Goal: Task Accomplishment & Management: Use online tool/utility

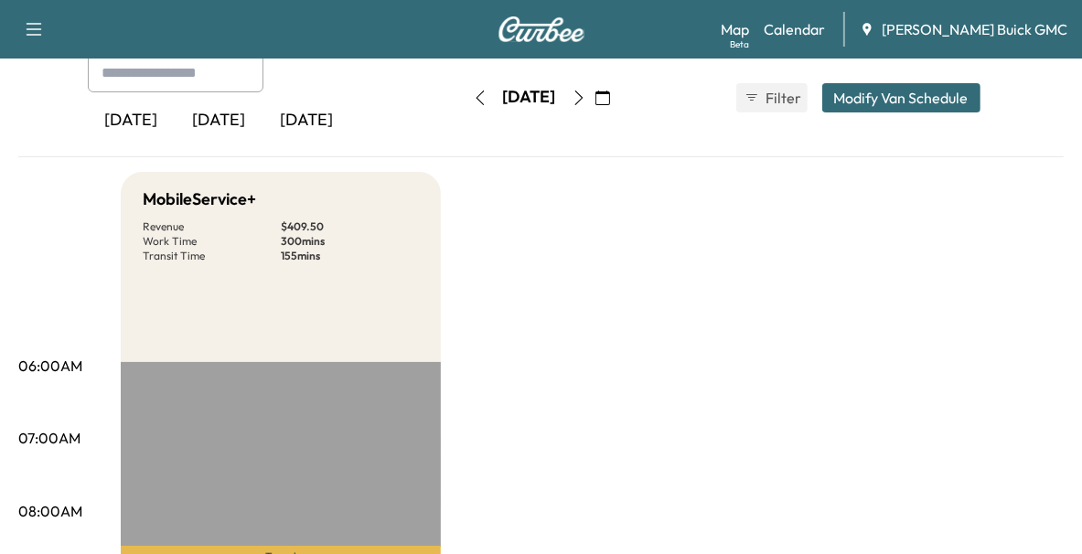
scroll to position [101, 0]
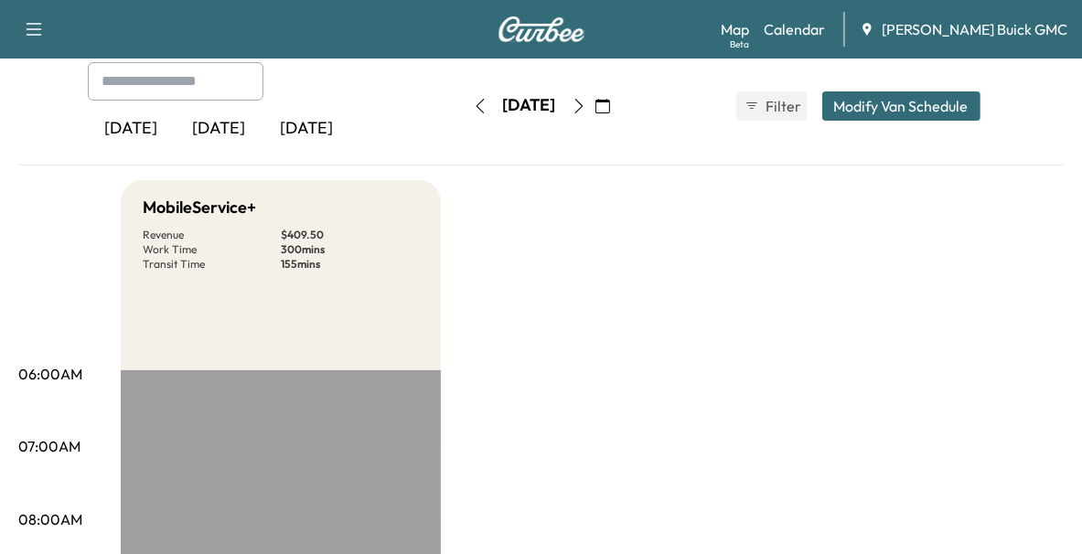
click at [220, 132] on div "[DATE]" at bounding box center [220, 129] width 88 height 42
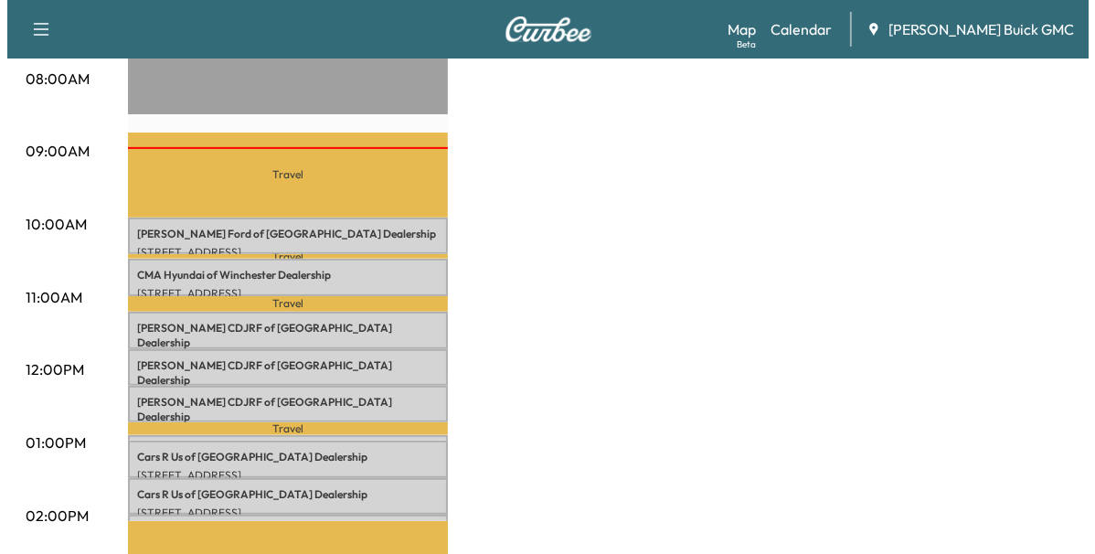
scroll to position [538, 0]
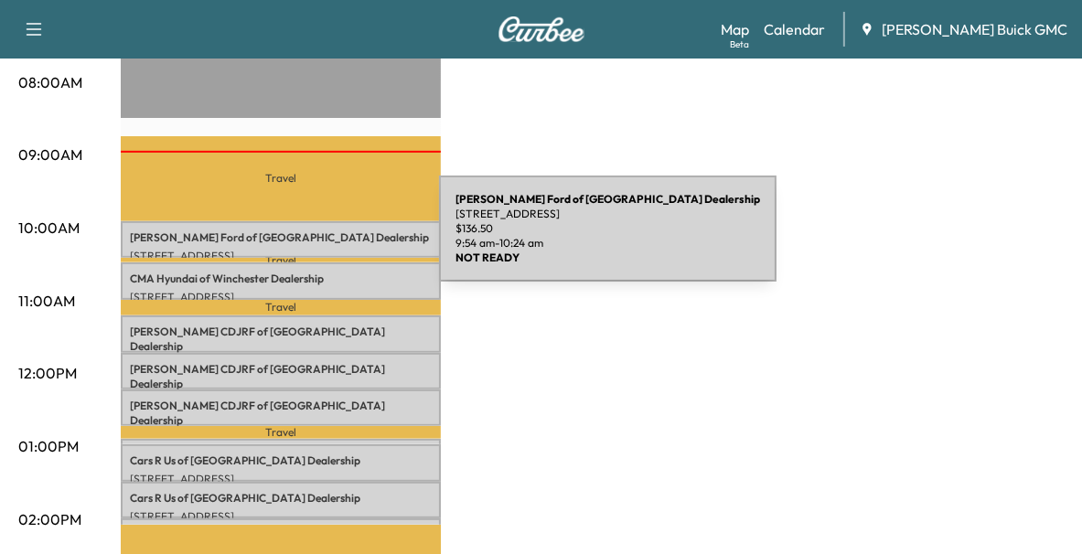
click at [302, 240] on div "[PERSON_NAME] Ford of Winchester Dealership [STREET_ADDRESS] $ 136.50 9:54 am -…" at bounding box center [281, 239] width 320 height 37
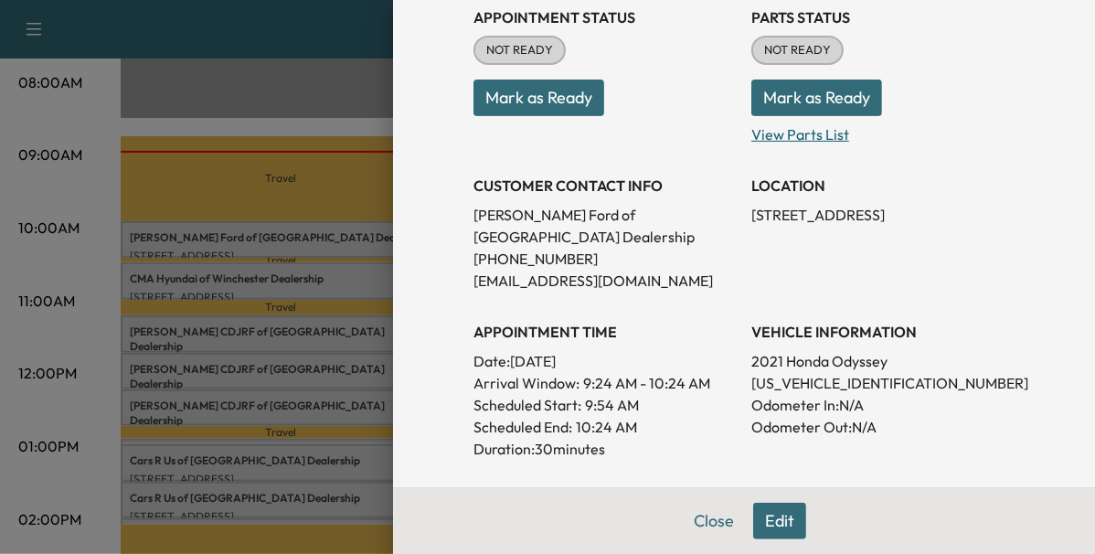
scroll to position [223, 0]
click at [301, 264] on div at bounding box center [547, 277] width 1095 height 554
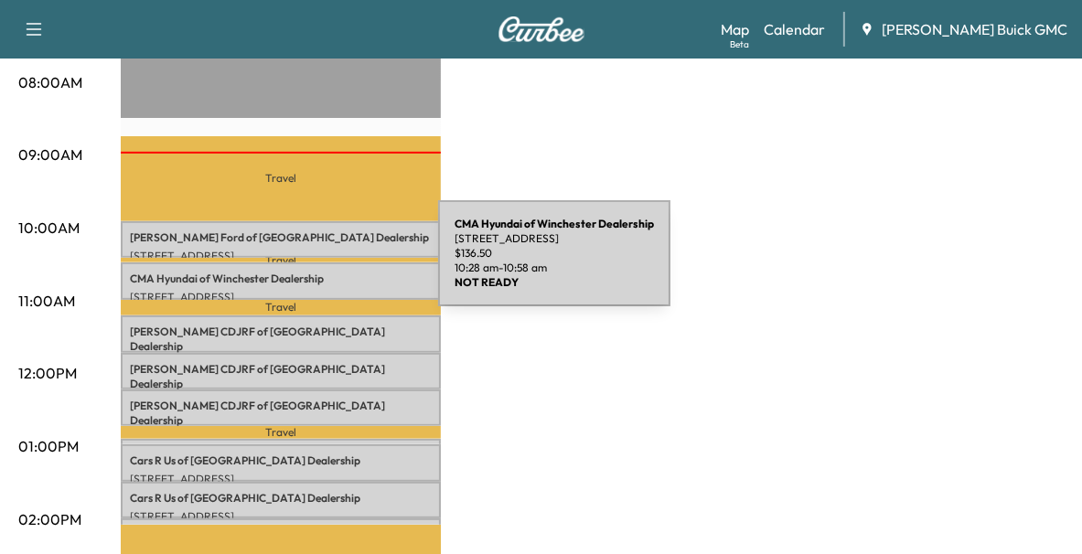
click at [301, 264] on div "CMA Hyundai of Winchester Dealership [STREET_ADDRESS] $ 136.50 10:28 am - 10:58…" at bounding box center [281, 280] width 320 height 37
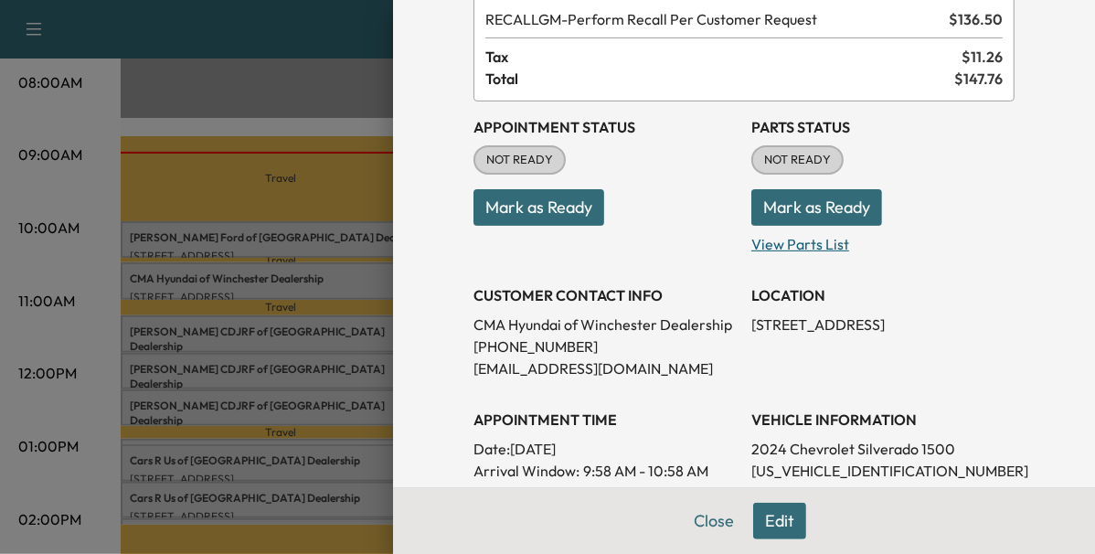
scroll to position [124, 0]
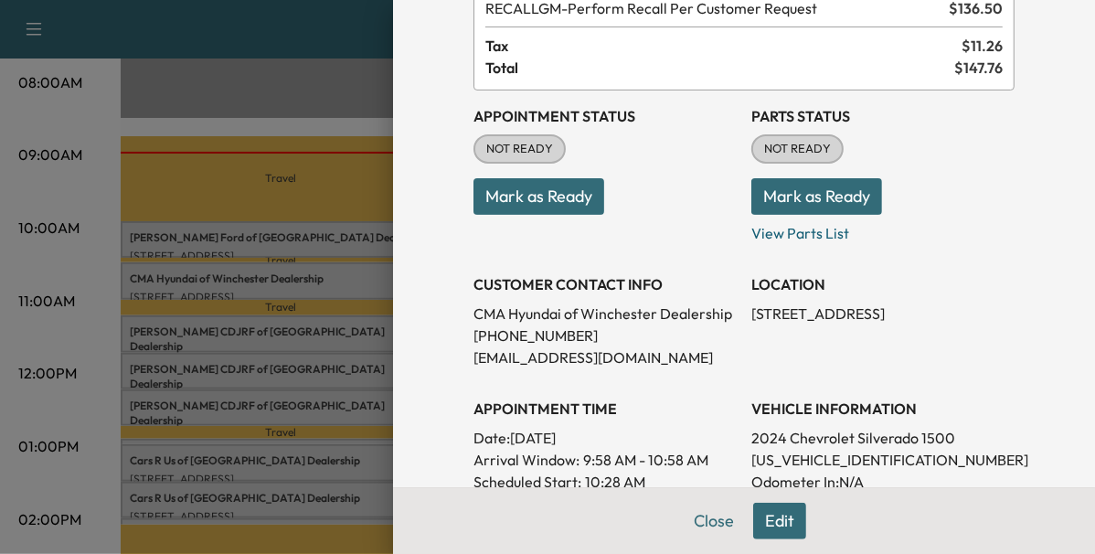
click at [254, 321] on div at bounding box center [547, 277] width 1095 height 554
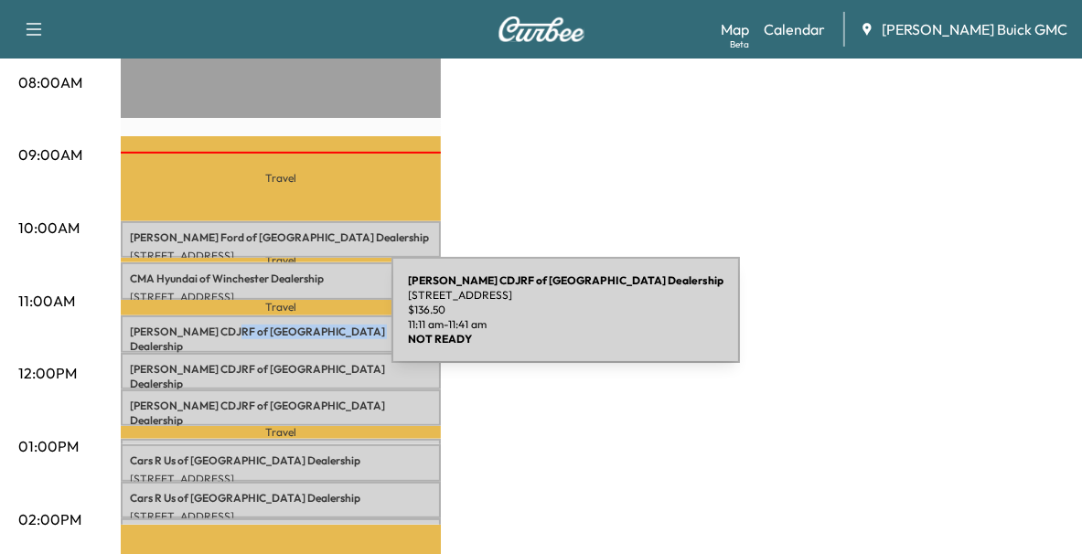
click at [254, 325] on p "[PERSON_NAME] CDJRF of Winchester Dealership" at bounding box center [281, 339] width 302 height 29
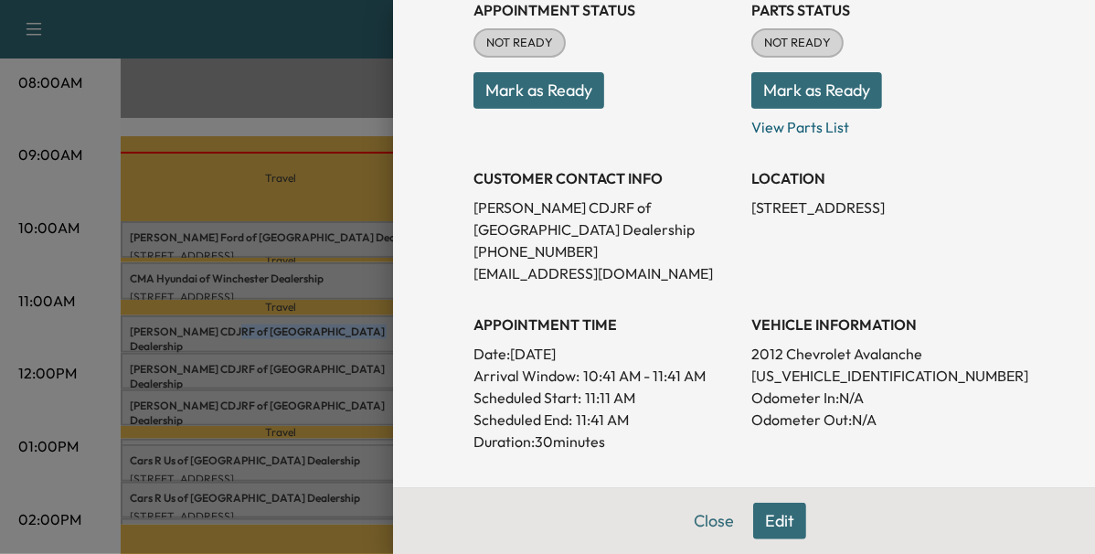
scroll to position [232, 0]
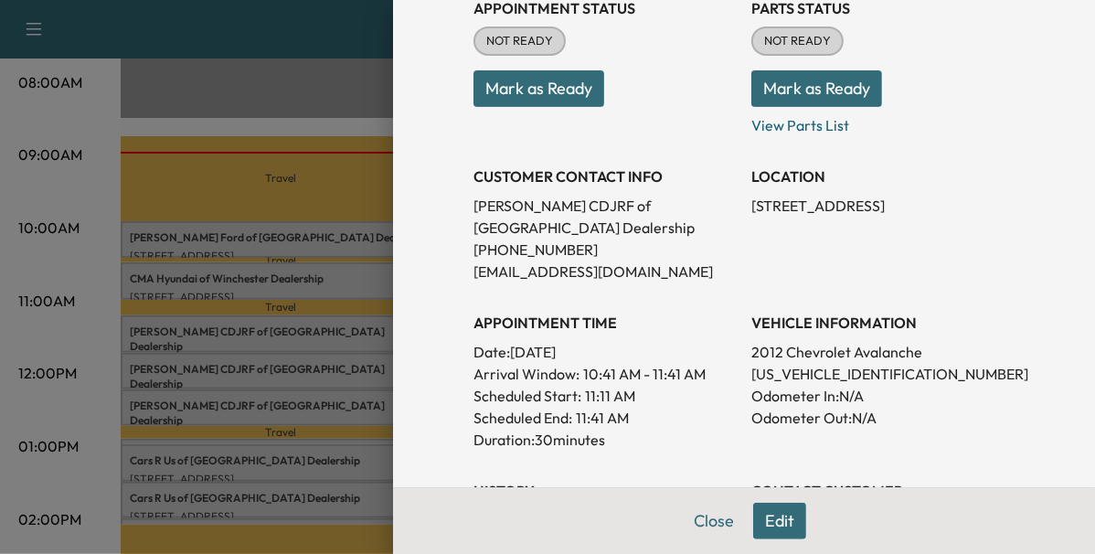
click at [307, 369] on div at bounding box center [547, 277] width 1095 height 554
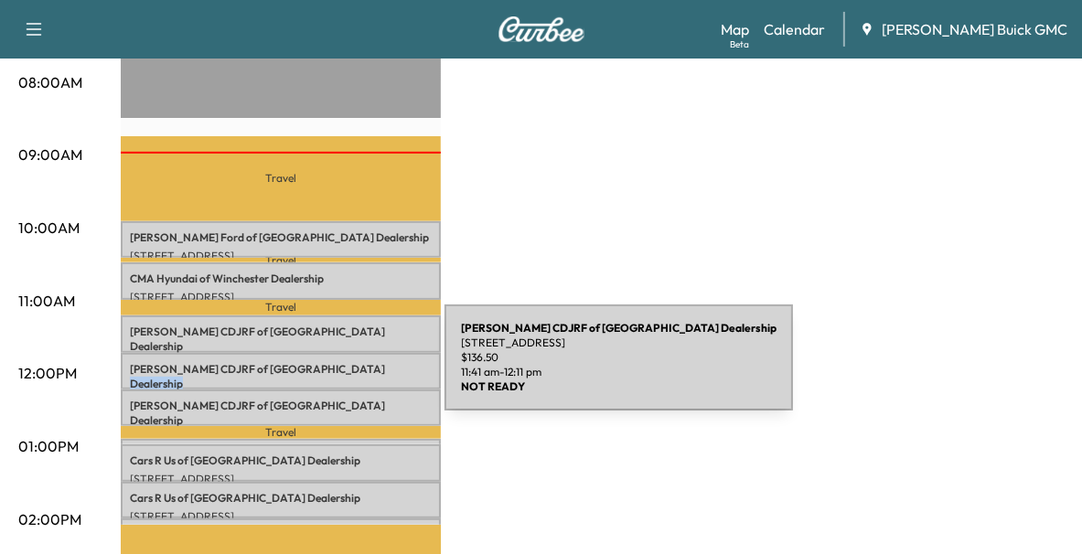
click at [307, 369] on p "[PERSON_NAME] CDJRF of Winchester Dealership" at bounding box center [281, 376] width 302 height 29
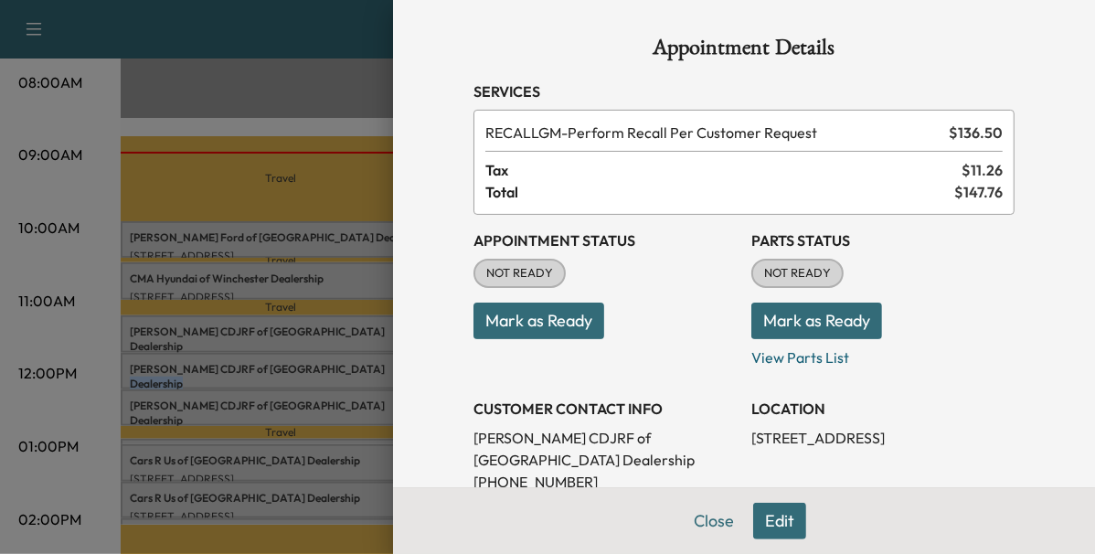
scroll to position [240, 0]
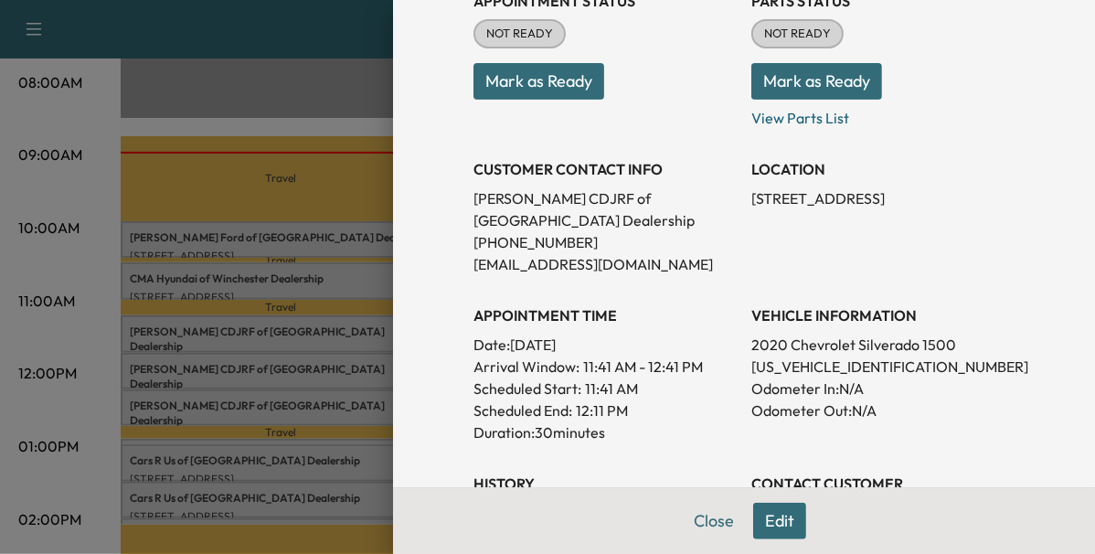
click at [355, 414] on div at bounding box center [547, 277] width 1095 height 554
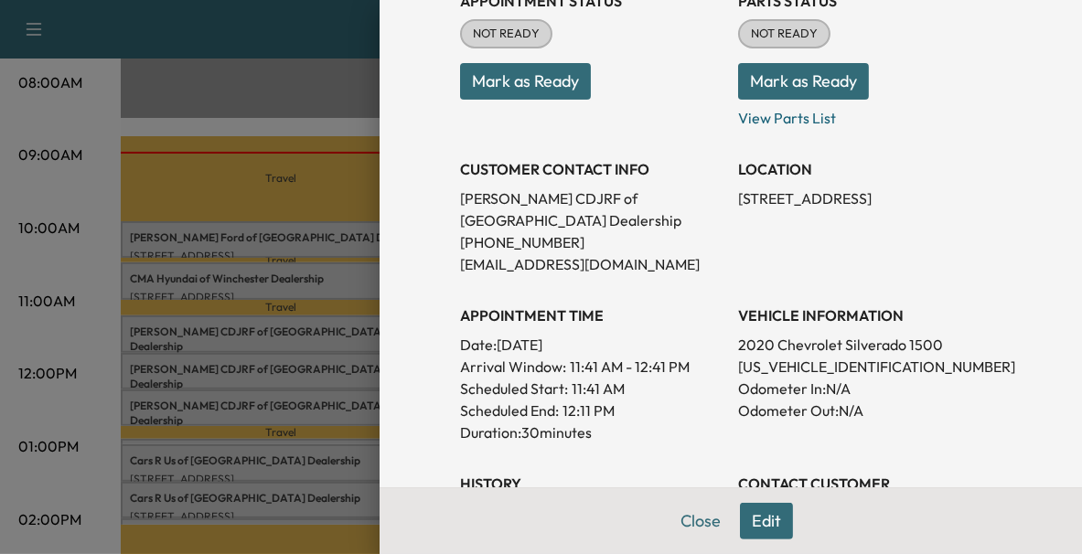
click at [355, 432] on p "[STREET_ADDRESS]" at bounding box center [281, 439] width 302 height 15
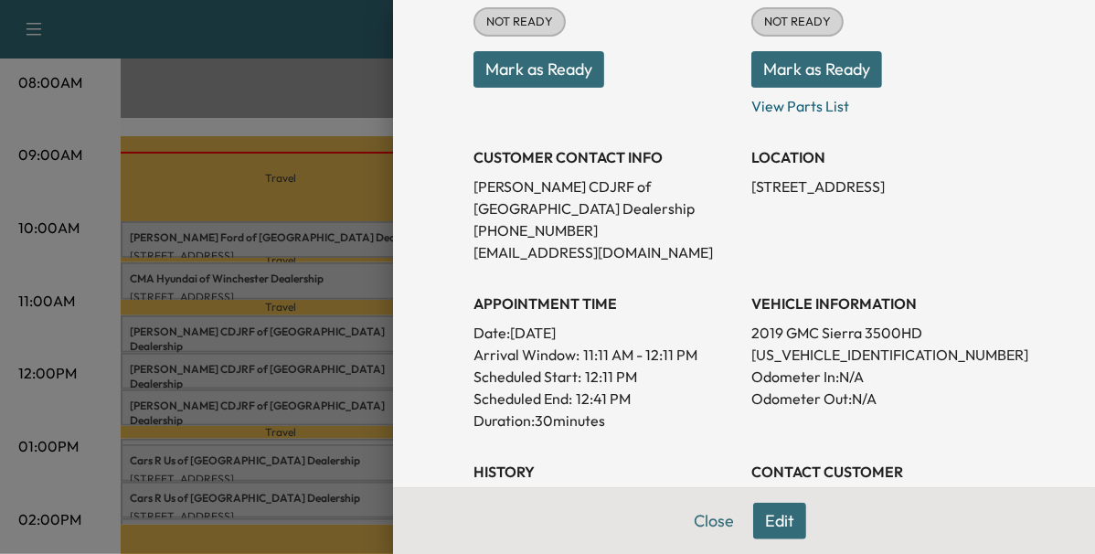
scroll to position [247, 0]
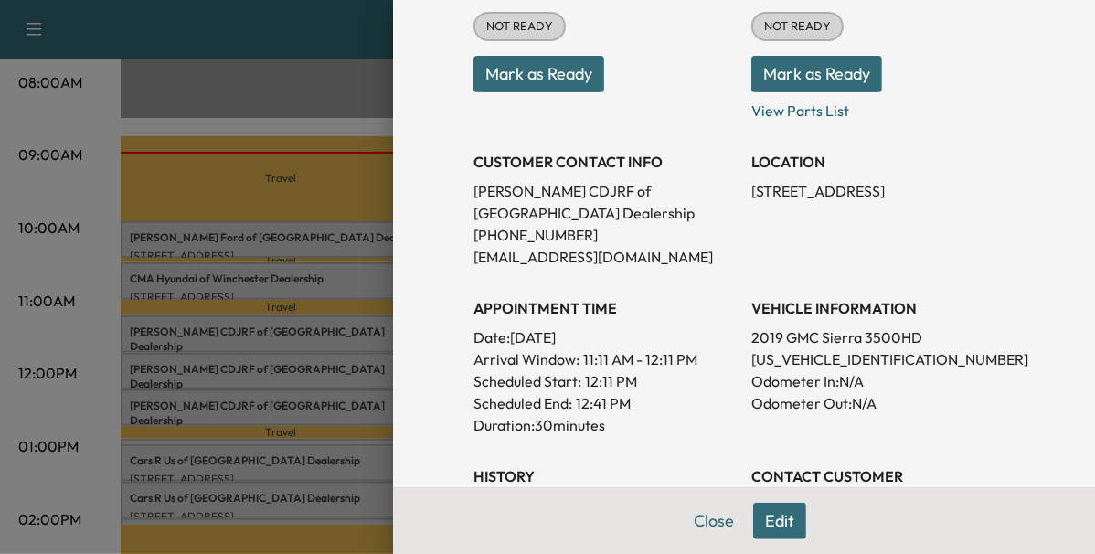
click at [850, 359] on p "[US_VEHICLE_IDENTIFICATION_NUMBER]" at bounding box center [883, 359] width 263 height 22
click at [256, 392] on div at bounding box center [547, 277] width 1095 height 554
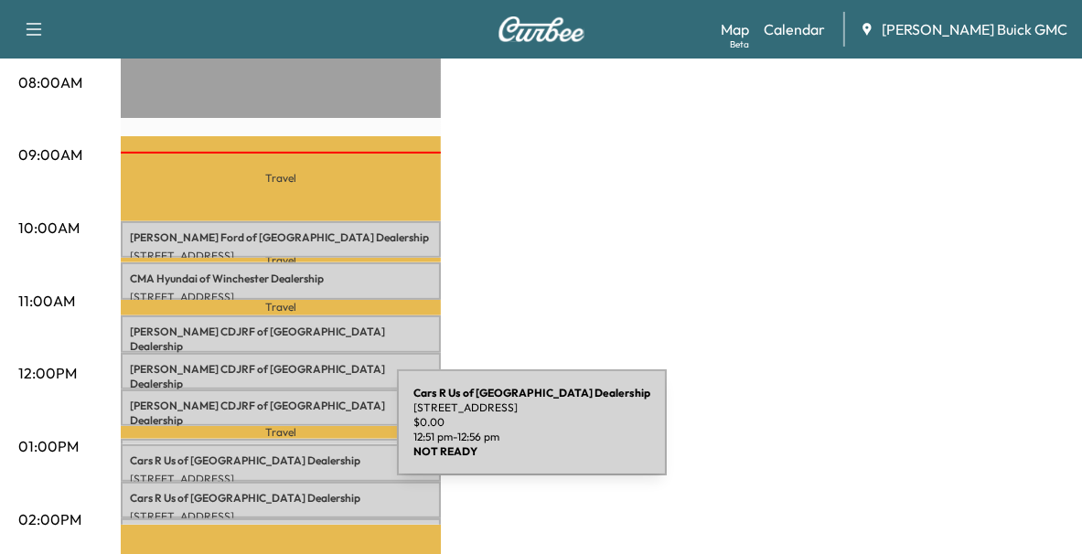
click at [260, 439] on div "Cars R Us of Winchester Dealership [STREET_ADDRESS] $ 0.00 12:51 pm - 12:56 pm" at bounding box center [281, 448] width 320 height 18
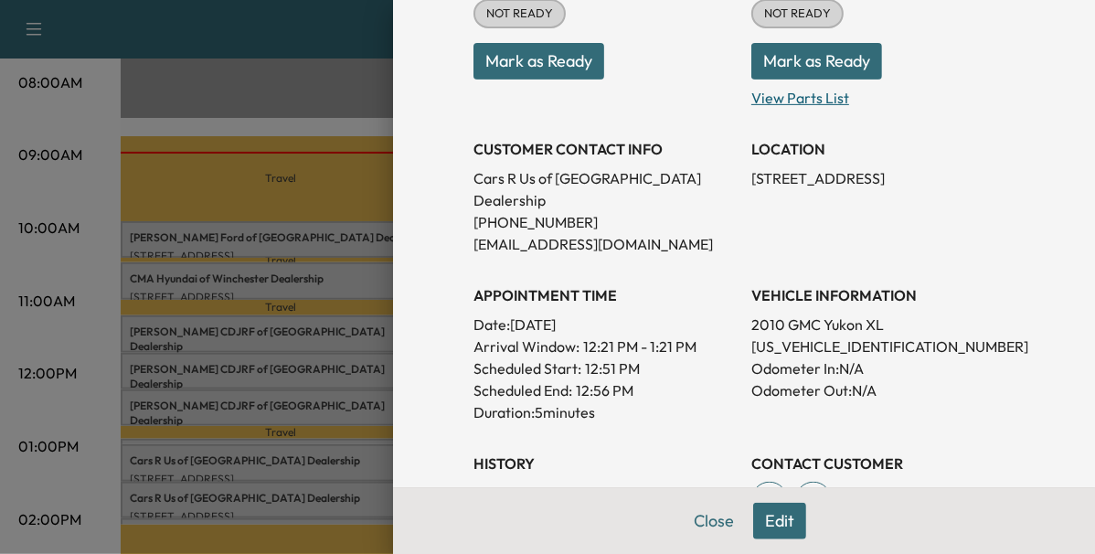
scroll to position [260, 0]
click at [270, 465] on div at bounding box center [547, 277] width 1095 height 554
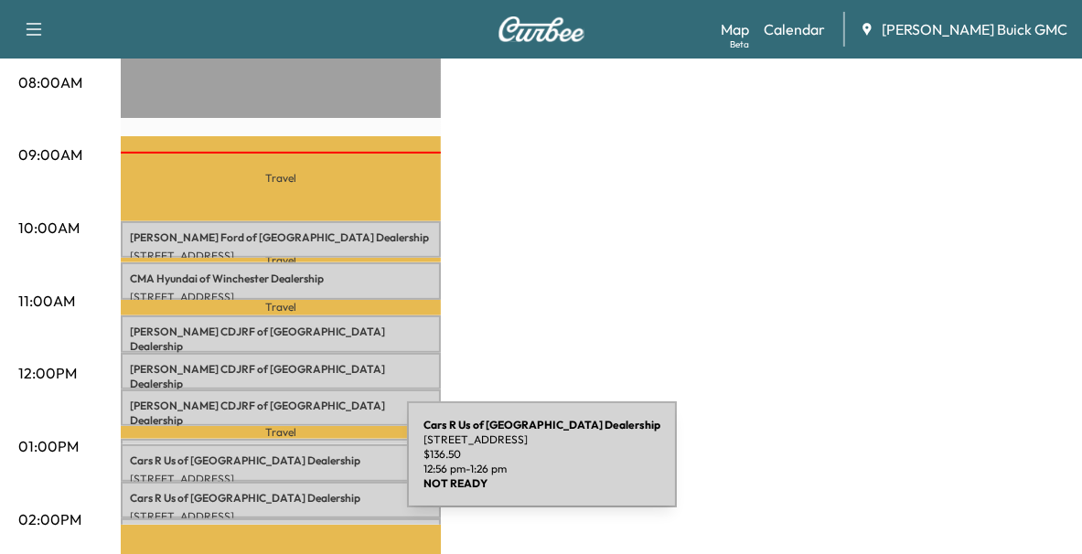
click at [270, 472] on p "[STREET_ADDRESS]" at bounding box center [281, 479] width 302 height 15
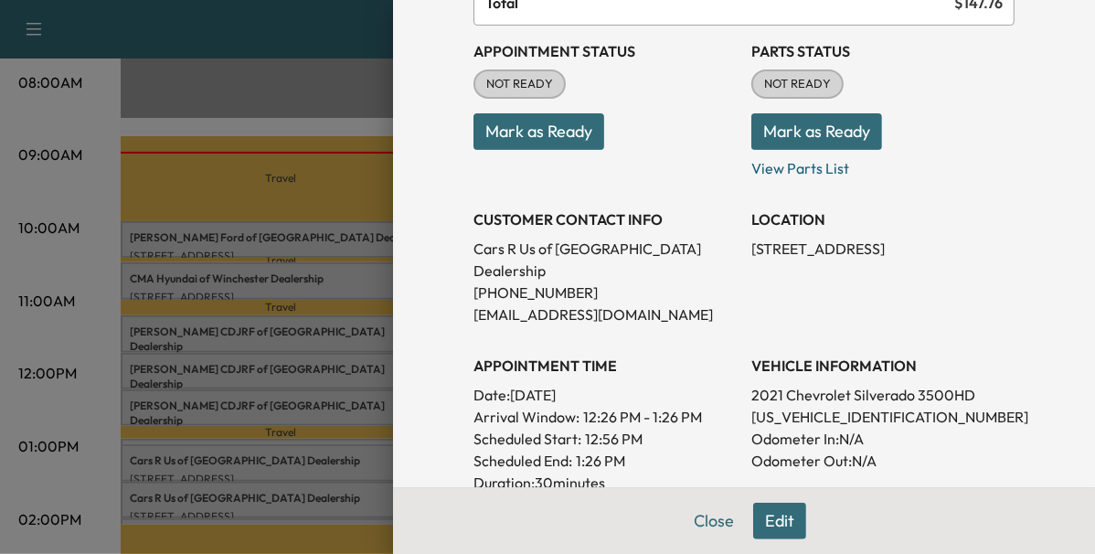
scroll to position [194, 0]
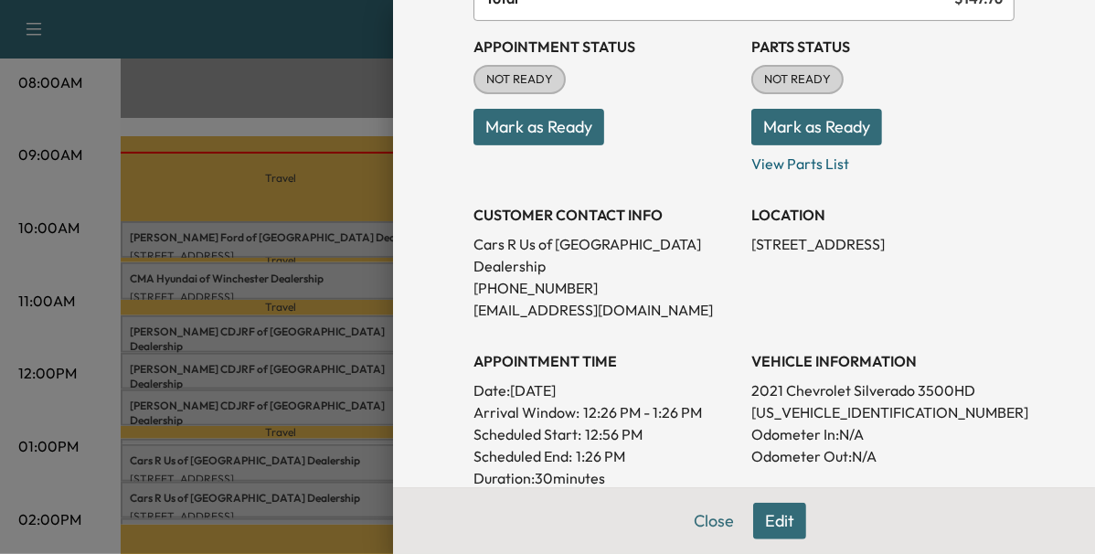
click at [279, 488] on div at bounding box center [547, 277] width 1095 height 554
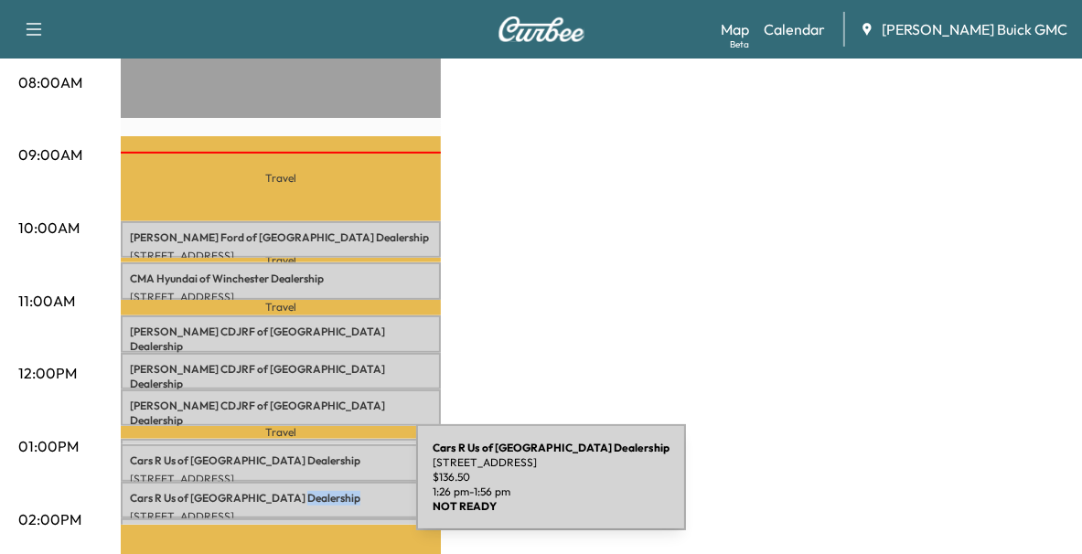
click at [279, 491] on p "Cars R Us of Winchester Dealership" at bounding box center [281, 498] width 302 height 15
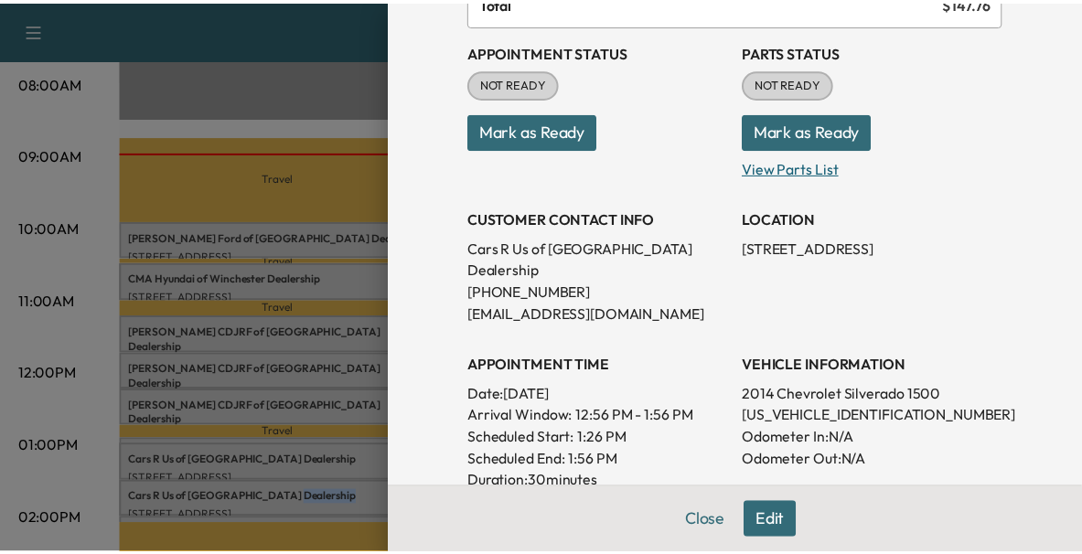
scroll to position [193, 0]
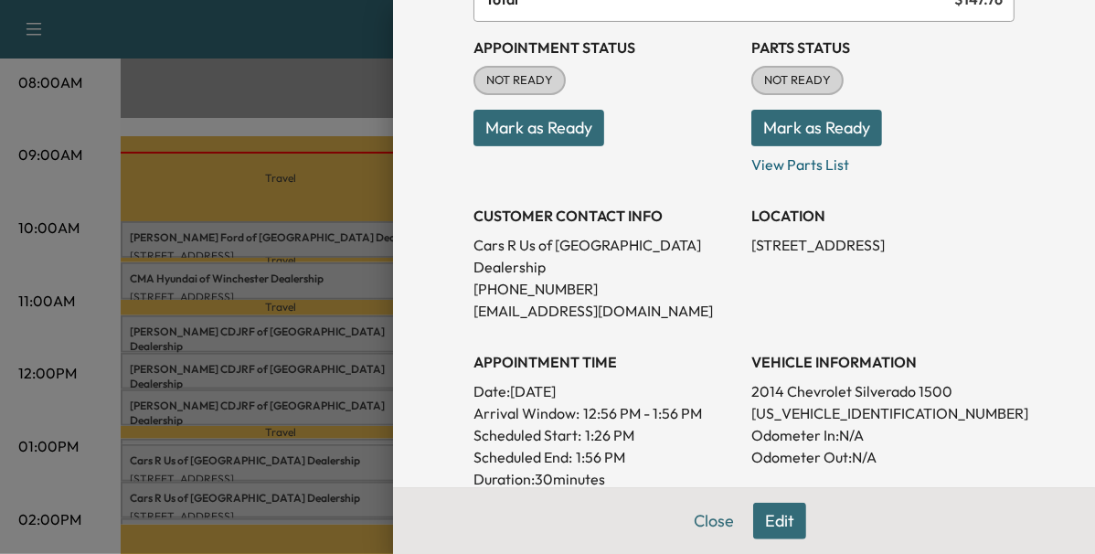
click at [228, 329] on div at bounding box center [547, 277] width 1095 height 554
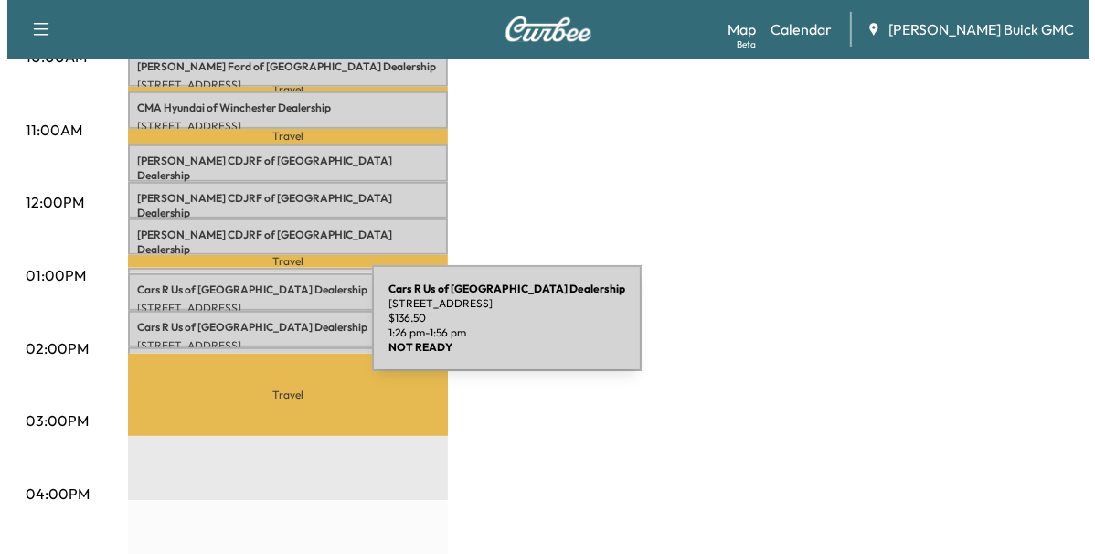
scroll to position [710, 0]
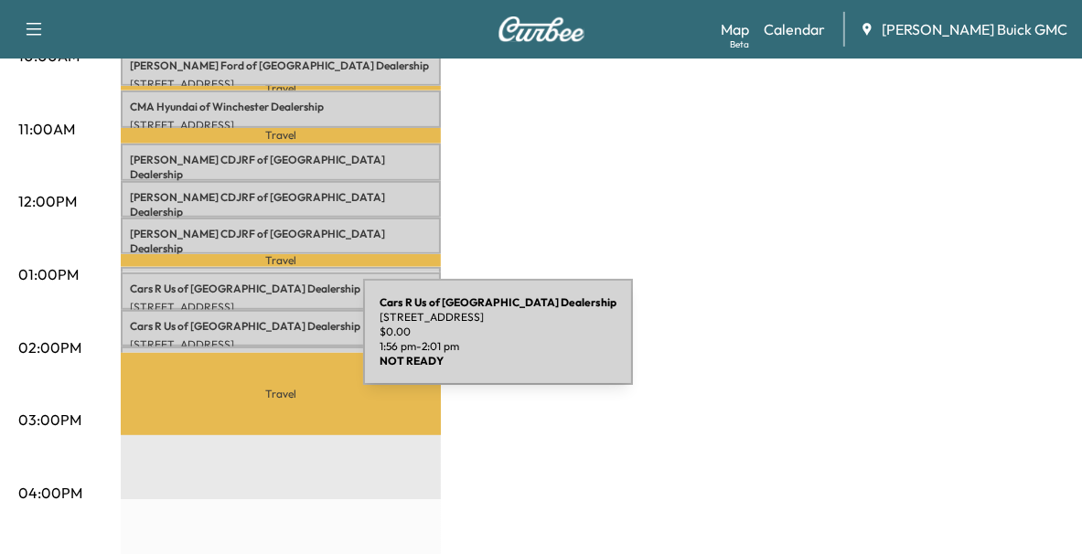
click at [226, 347] on div "Cars R Us of Winchester Dealership [STREET_ADDRESS] $ 0.00 1:56 pm - 2:01 pm" at bounding box center [281, 356] width 320 height 18
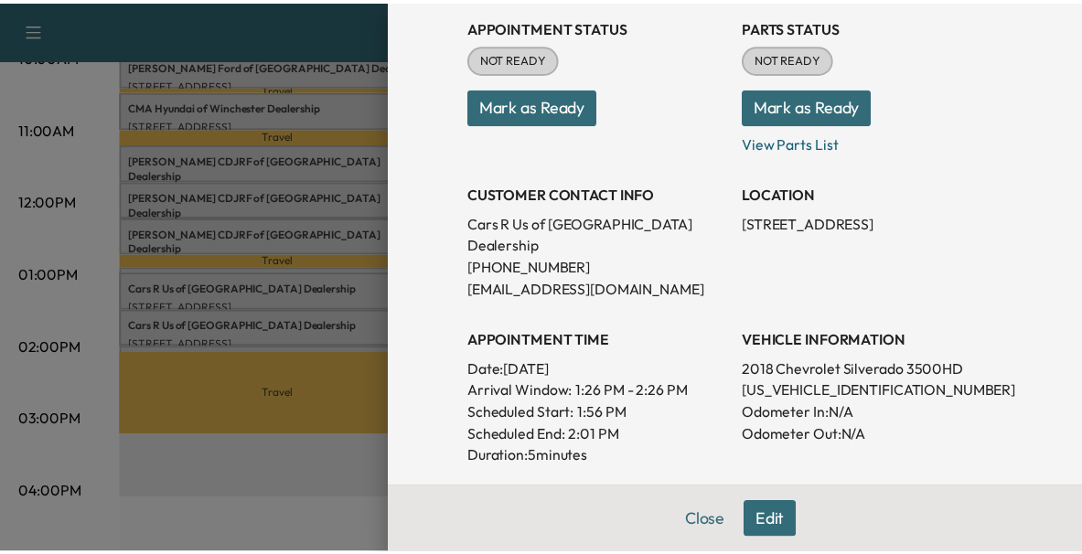
scroll to position [216, 0]
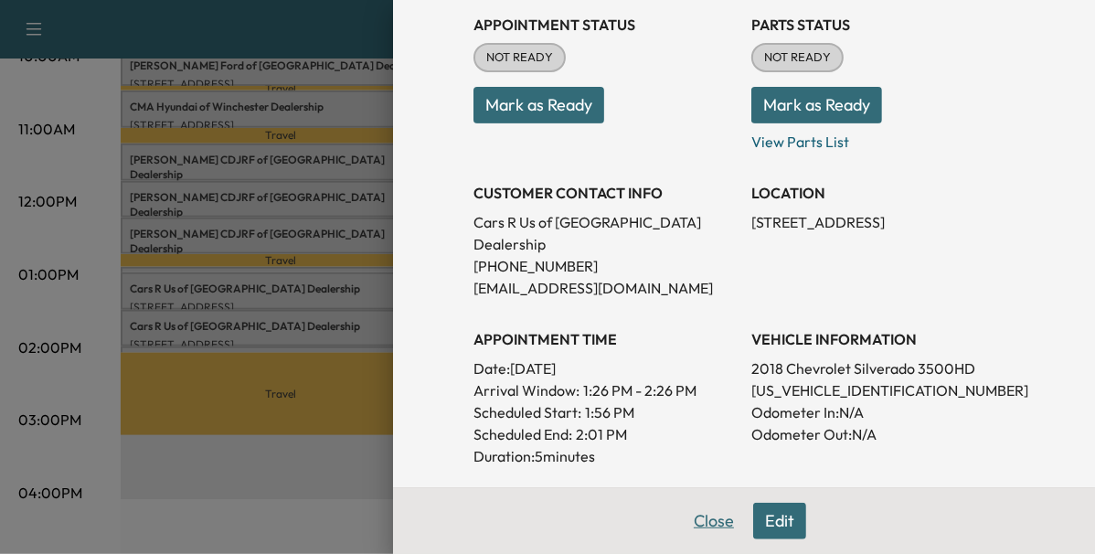
click at [709, 517] on button "Close" at bounding box center [714, 521] width 64 height 37
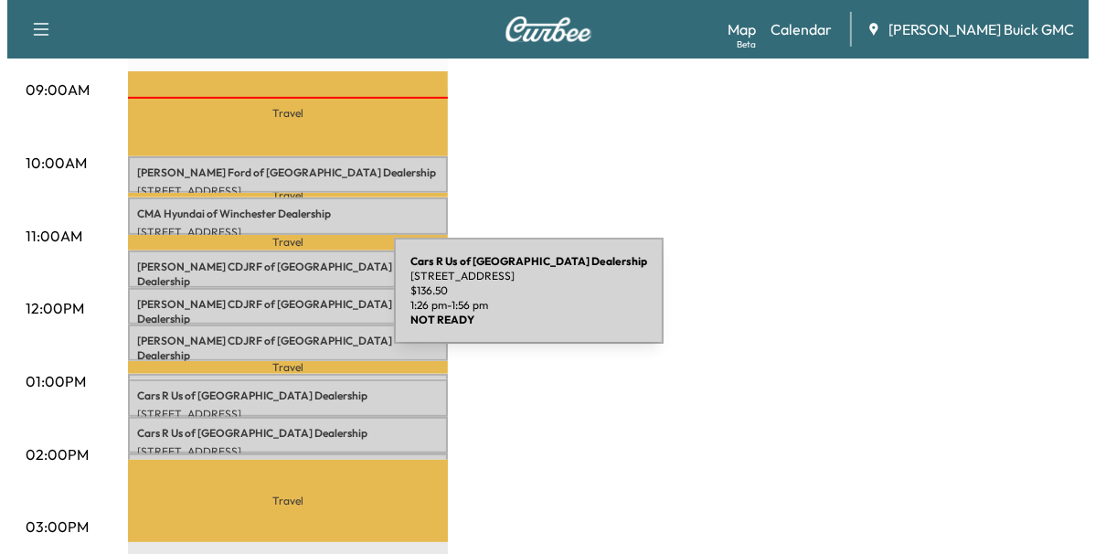
scroll to position [600, 0]
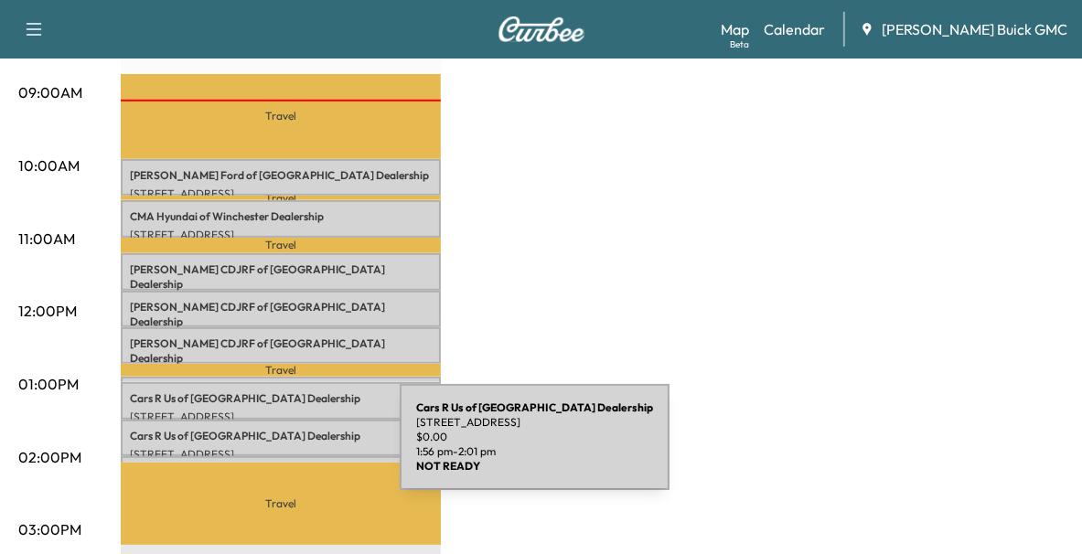
click at [262, 456] on div "Cars R Us of Winchester Dealership [STREET_ADDRESS] $ 0.00 1:56 pm - 2:01 pm" at bounding box center [281, 465] width 320 height 18
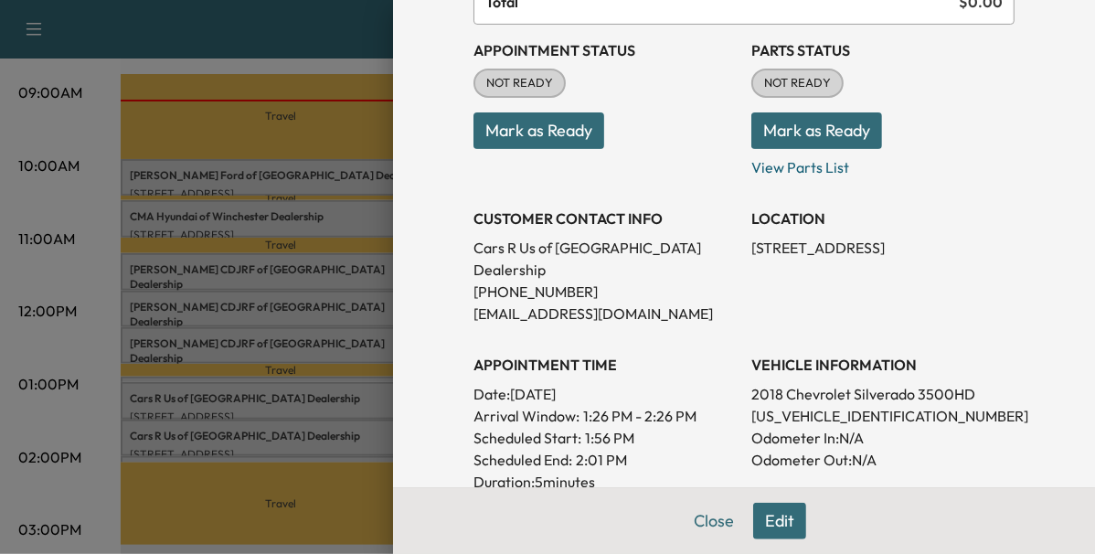
scroll to position [225, 0]
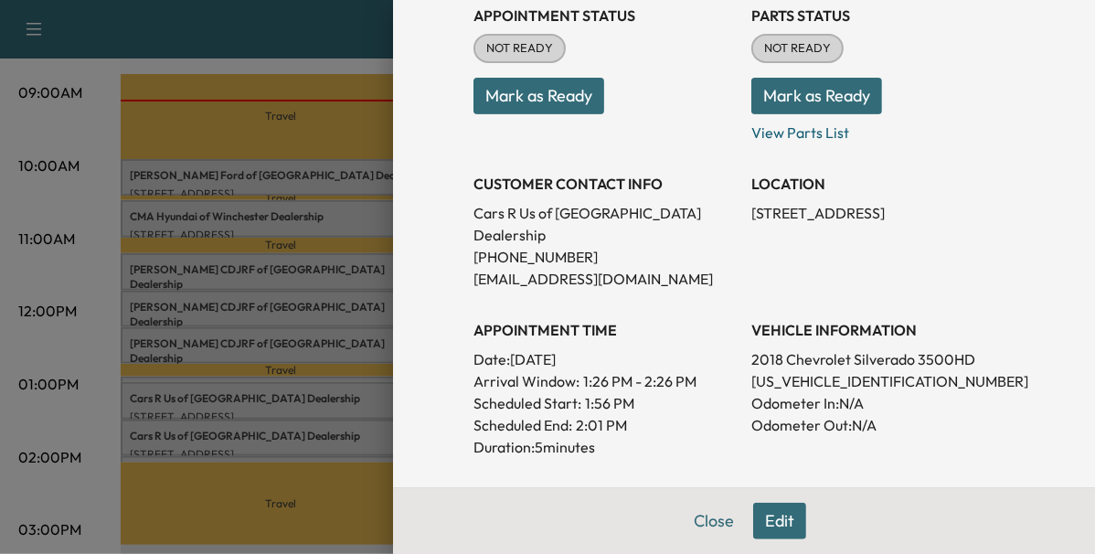
click at [375, 401] on div at bounding box center [547, 277] width 1095 height 554
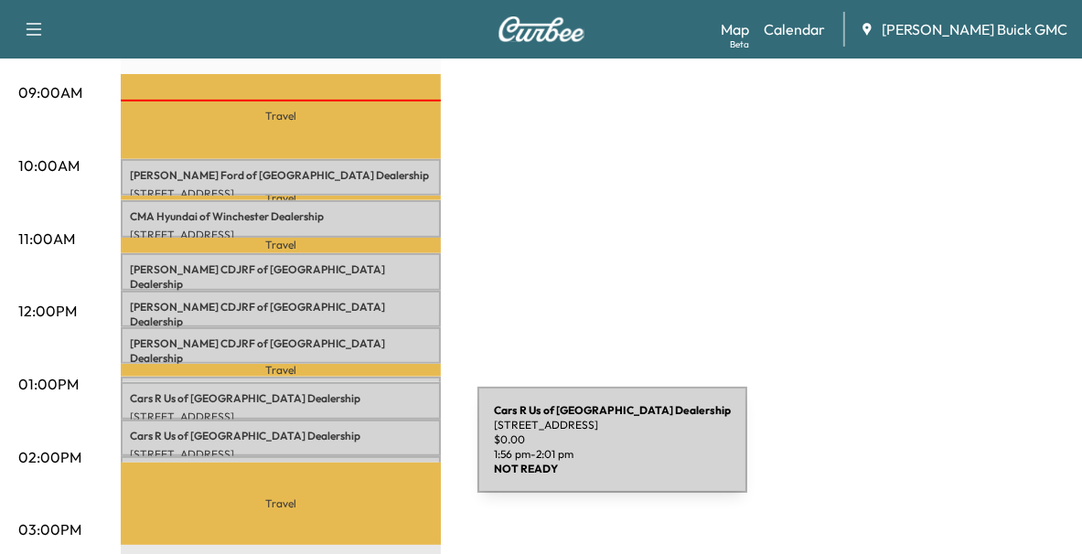
click at [340, 456] on div "Cars R Us of Winchester Dealership [STREET_ADDRESS] $ 0.00 1:56 pm - 2:01 pm" at bounding box center [281, 465] width 320 height 18
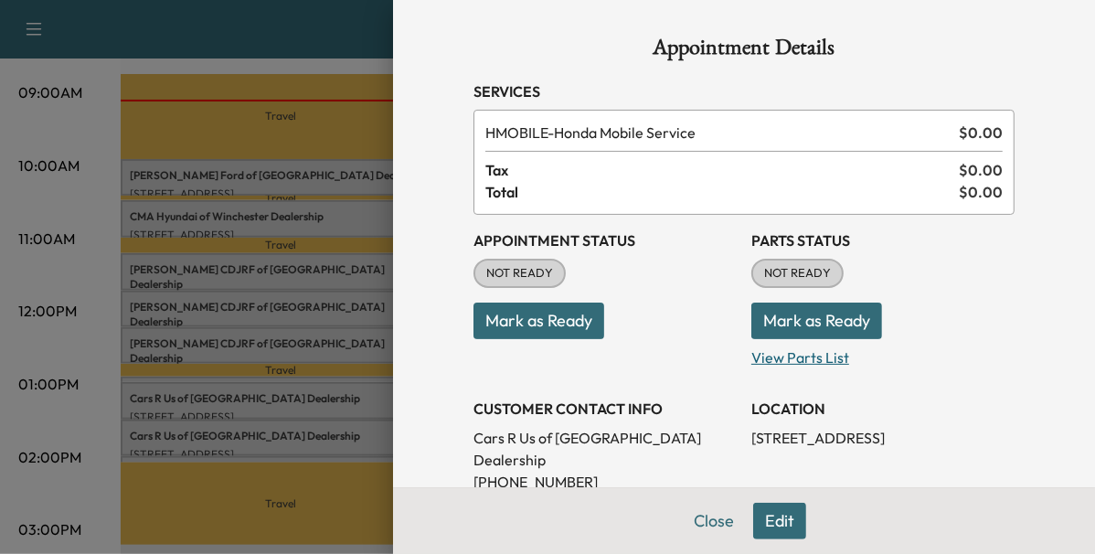
scroll to position [234, 0]
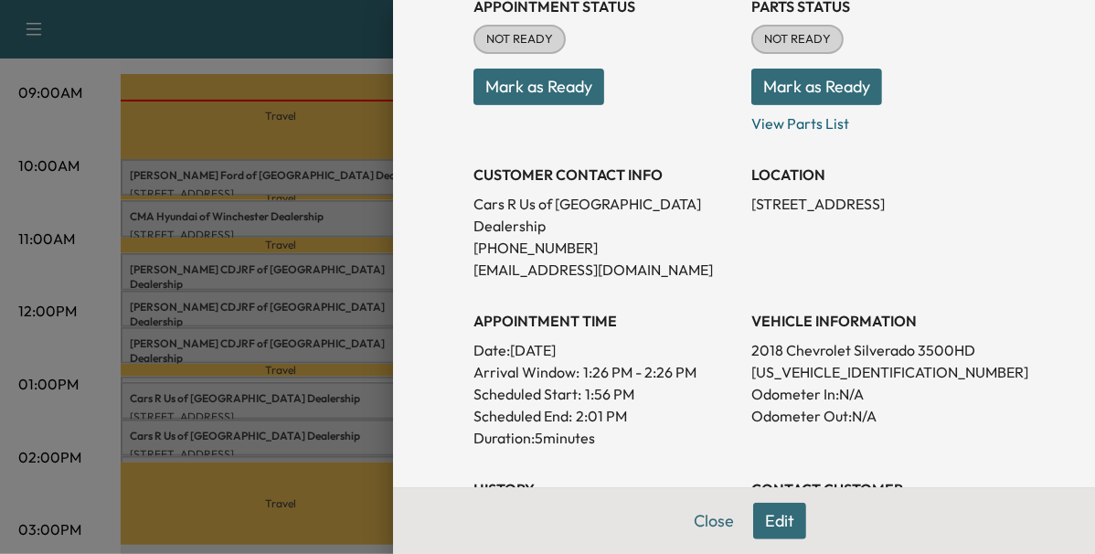
click at [808, 361] on p "[US_VEHICLE_IDENTIFICATION_NUMBER]" at bounding box center [883, 372] width 263 height 22
copy p "[US_VEHICLE_IDENTIFICATION_NUMBER]"
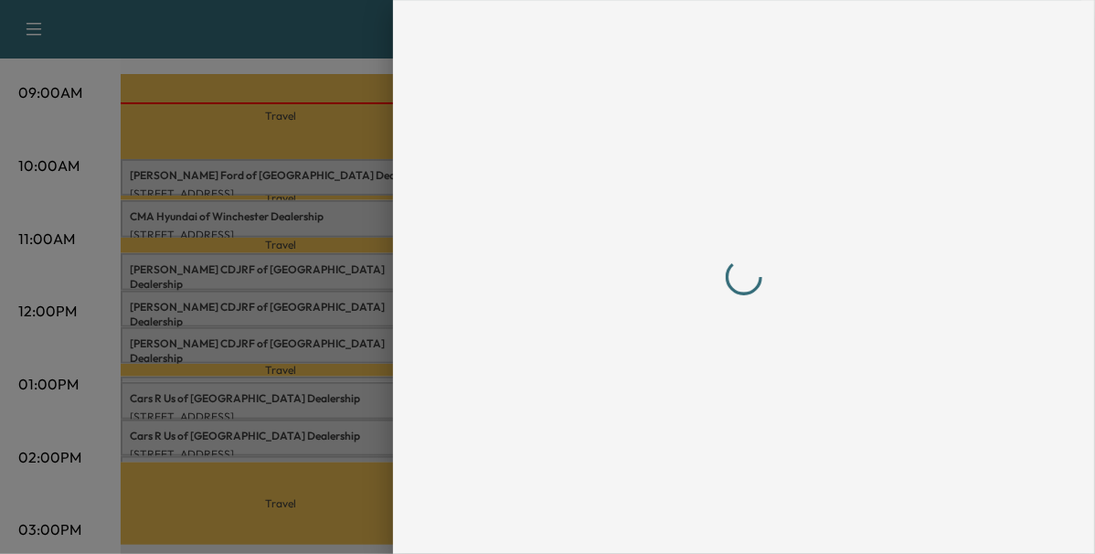
scroll to position [0, 0]
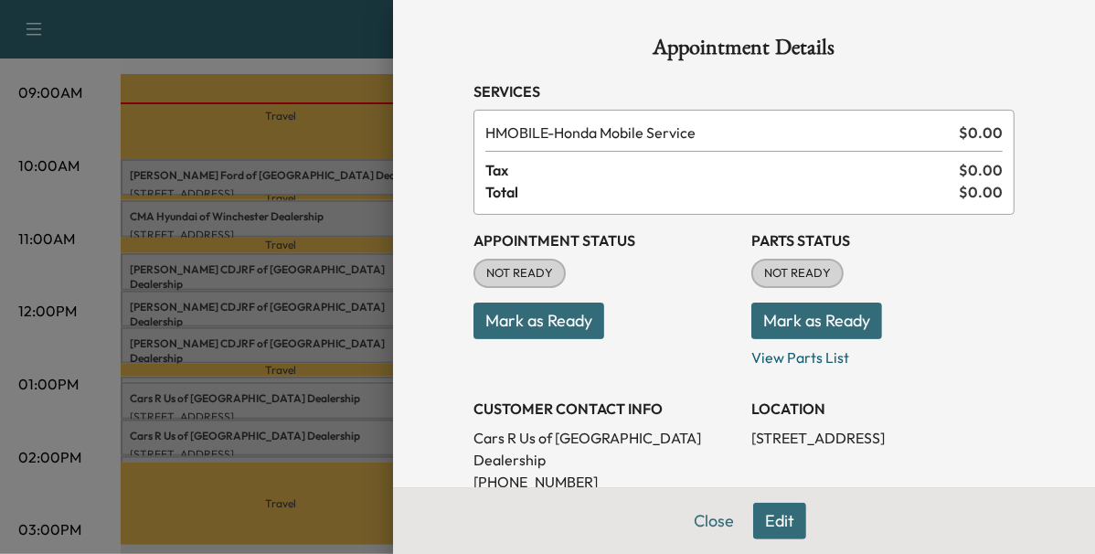
click at [307, 437] on div at bounding box center [547, 277] width 1095 height 554
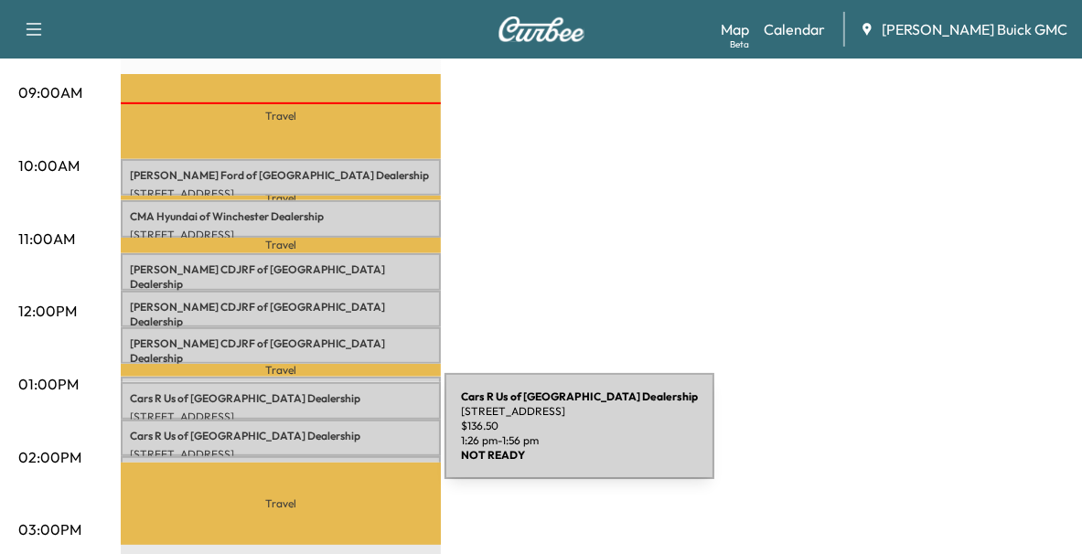
click at [307, 437] on div "Cars R Us of Winchester Dealership [STREET_ADDRESS] $ 136.50 1:26 pm - 1:56 pm" at bounding box center [281, 438] width 320 height 37
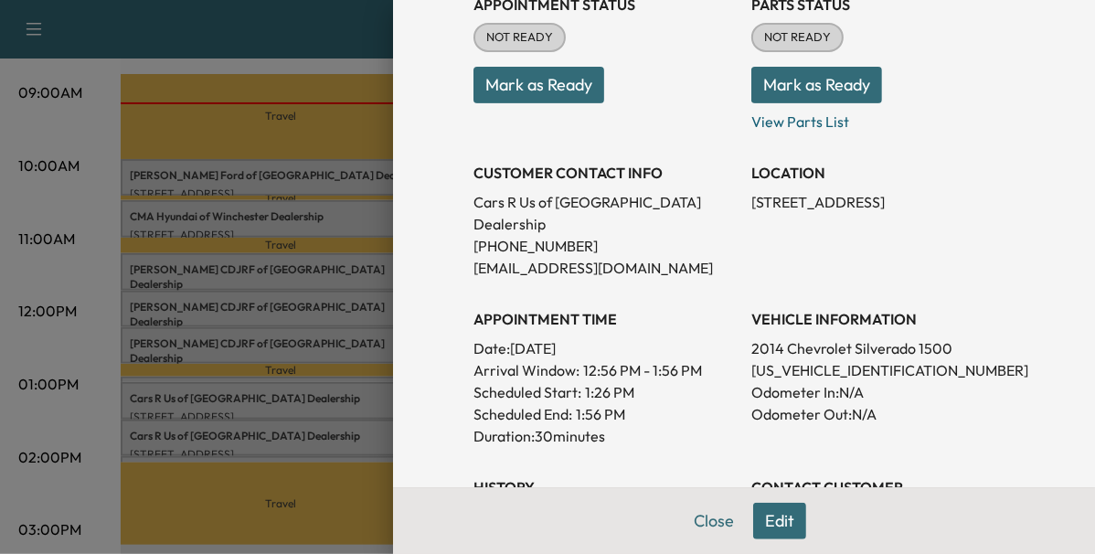
scroll to position [241, 0]
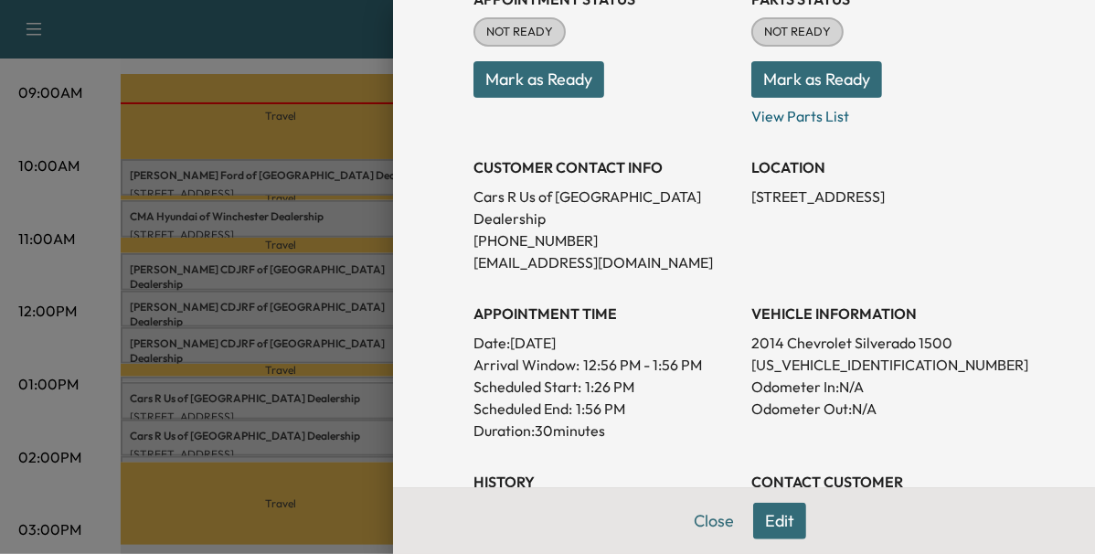
click at [783, 354] on p "[US_VEHICLE_IDENTIFICATION_NUMBER]" at bounding box center [883, 365] width 263 height 22
copy p "[US_VEHICLE_IDENTIFICATION_NUMBER]"
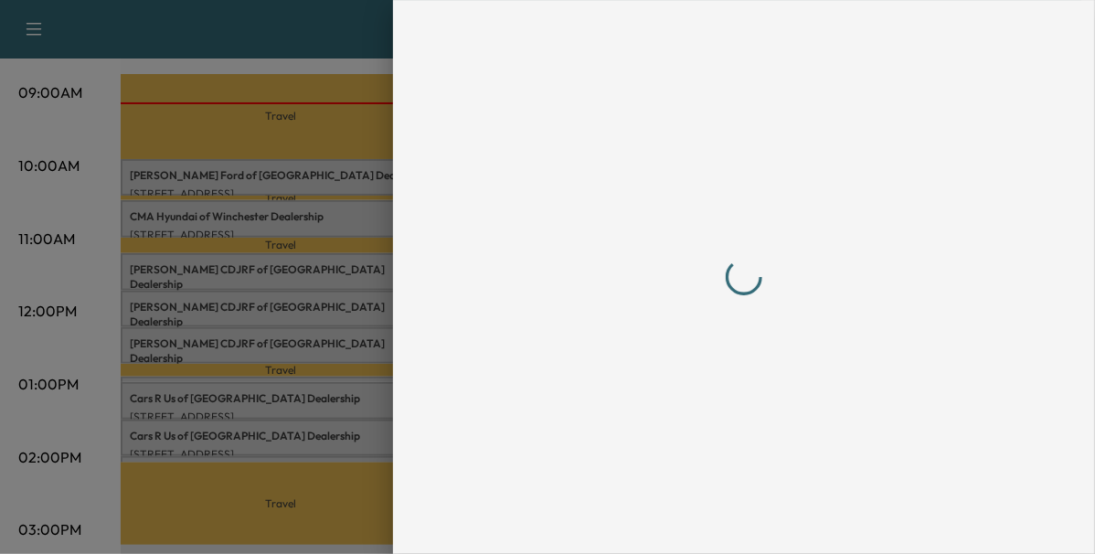
scroll to position [0, 0]
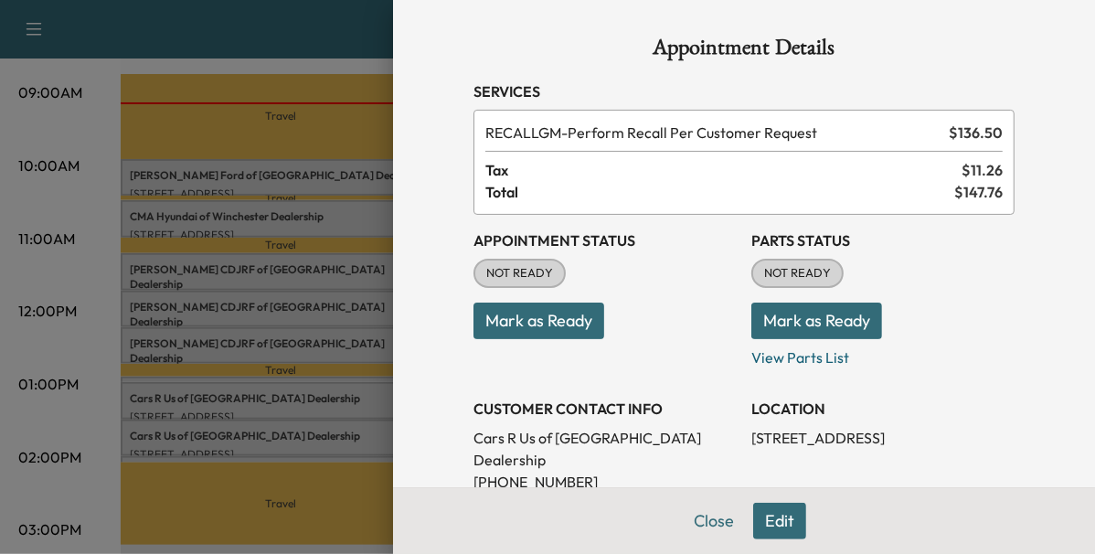
click at [527, 306] on button "Mark as Ready" at bounding box center [539, 321] width 131 height 37
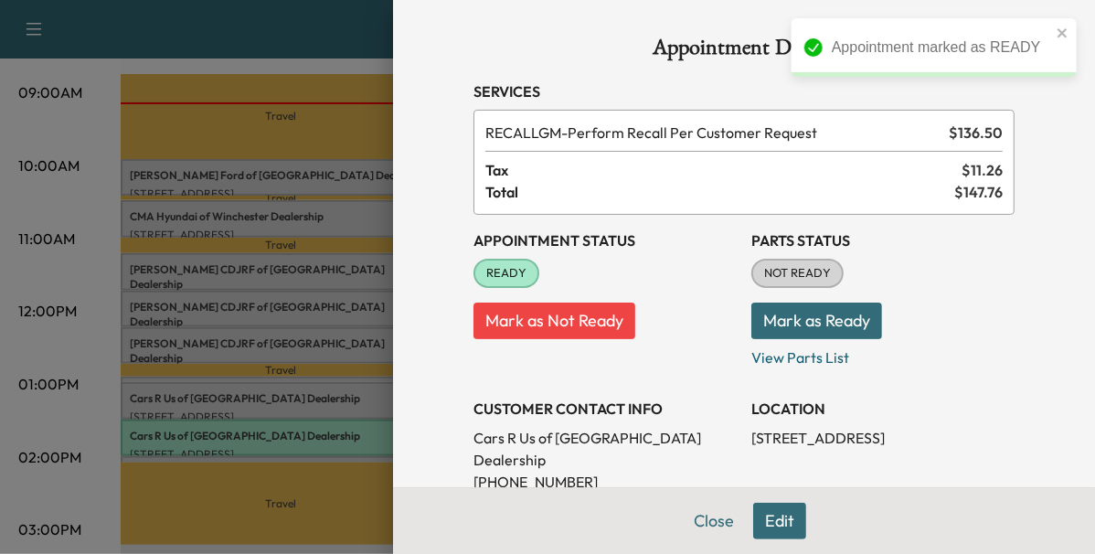
click at [277, 404] on div at bounding box center [547, 277] width 1095 height 554
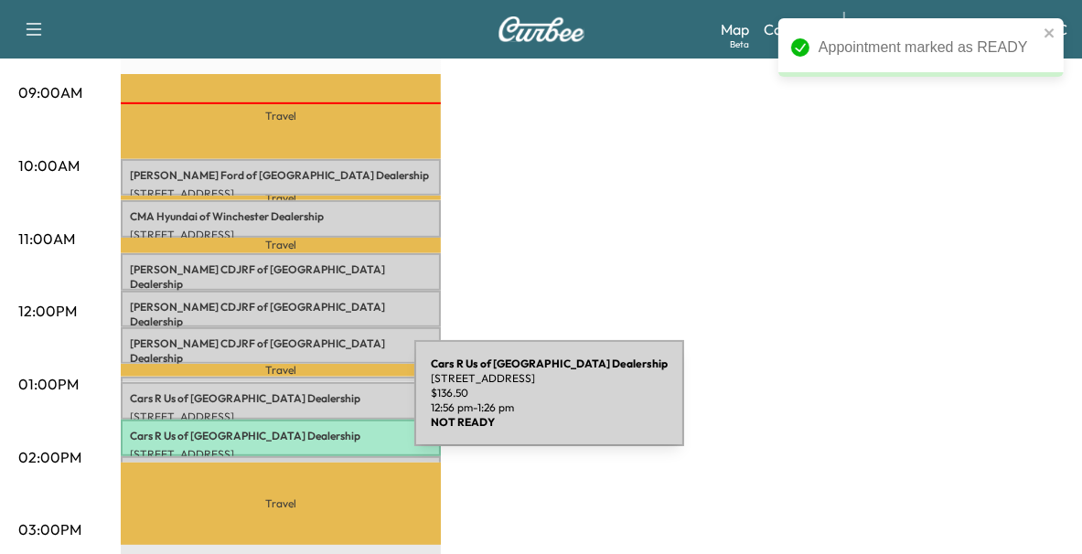
click at [277, 410] on p "[STREET_ADDRESS]" at bounding box center [281, 417] width 302 height 15
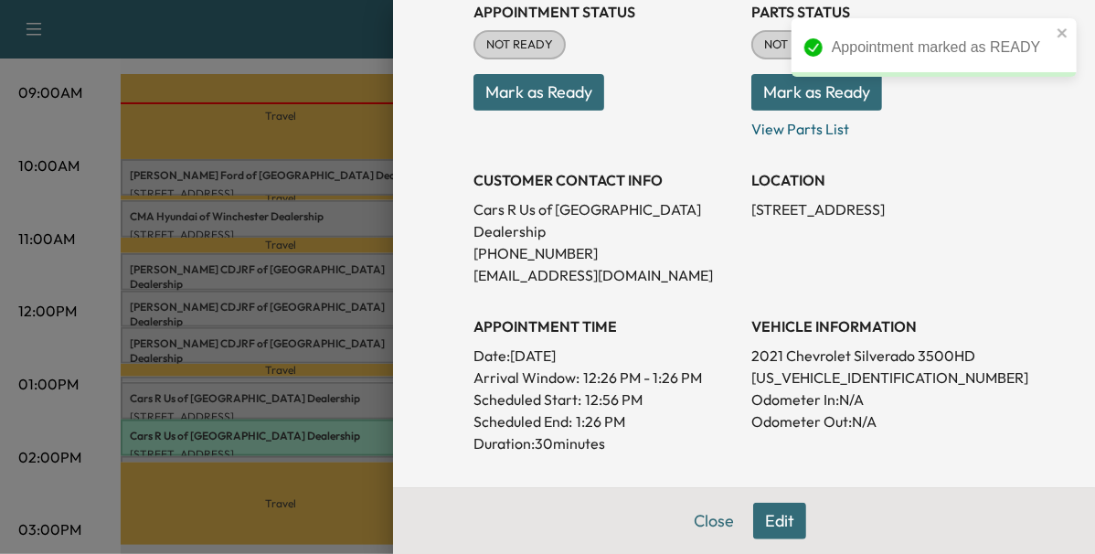
scroll to position [230, 0]
click at [787, 366] on p "[US_VEHICLE_IDENTIFICATION_NUMBER]" at bounding box center [883, 377] width 263 height 22
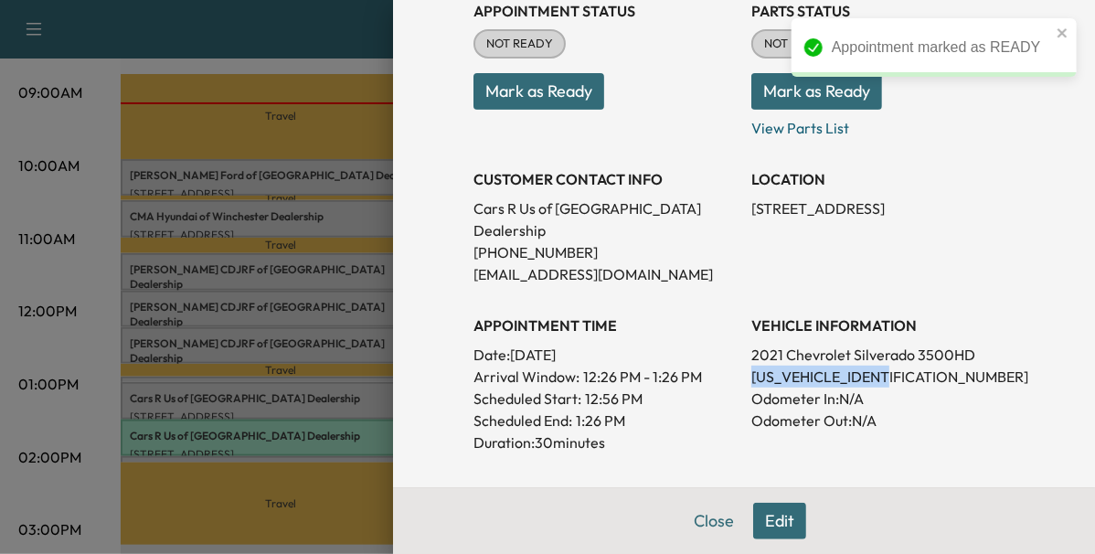
click at [787, 366] on p "[US_VEHICLE_IDENTIFICATION_NUMBER]" at bounding box center [883, 377] width 263 height 22
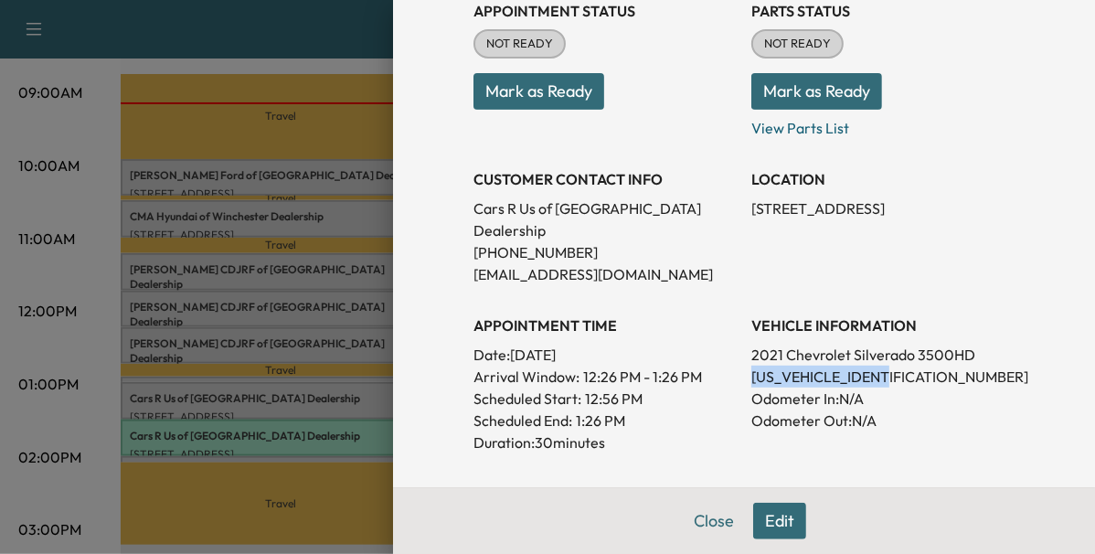
copy p "[US_VEHICLE_IDENTIFICATION_NUMBER]"
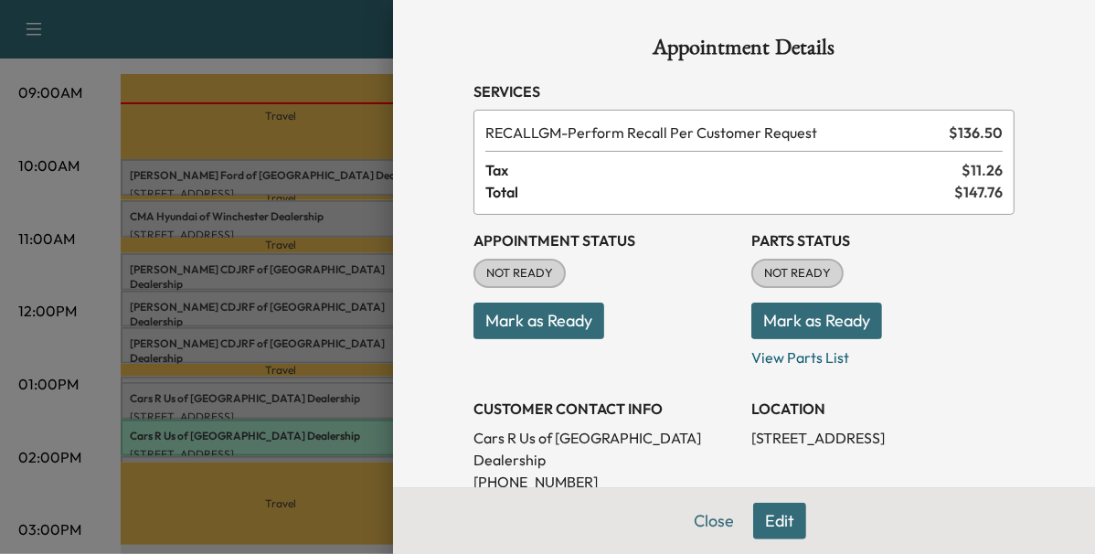
click at [512, 330] on button "Mark as Ready" at bounding box center [539, 321] width 131 height 37
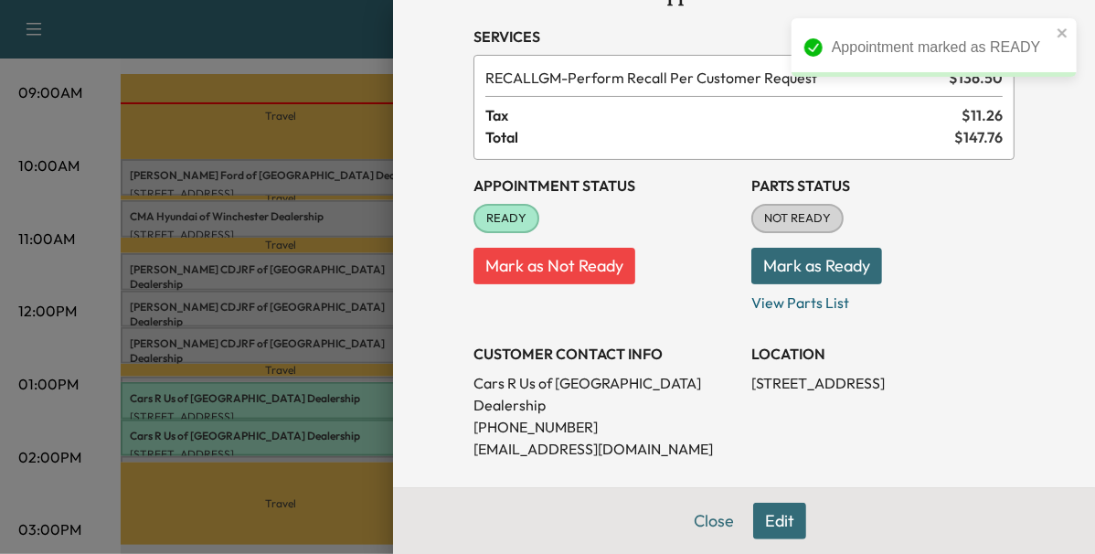
scroll to position [55, 0]
click at [296, 374] on div at bounding box center [547, 277] width 1095 height 554
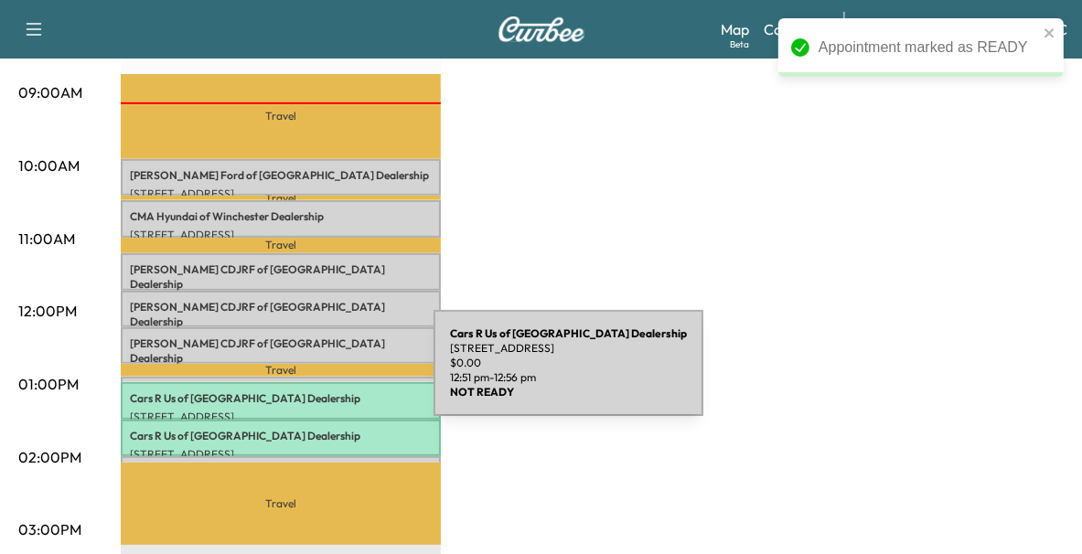
click at [296, 377] on div "Cars R Us of Winchester Dealership [STREET_ADDRESS] $ 0.00 12:51 pm - 12:56 pm" at bounding box center [281, 386] width 320 height 18
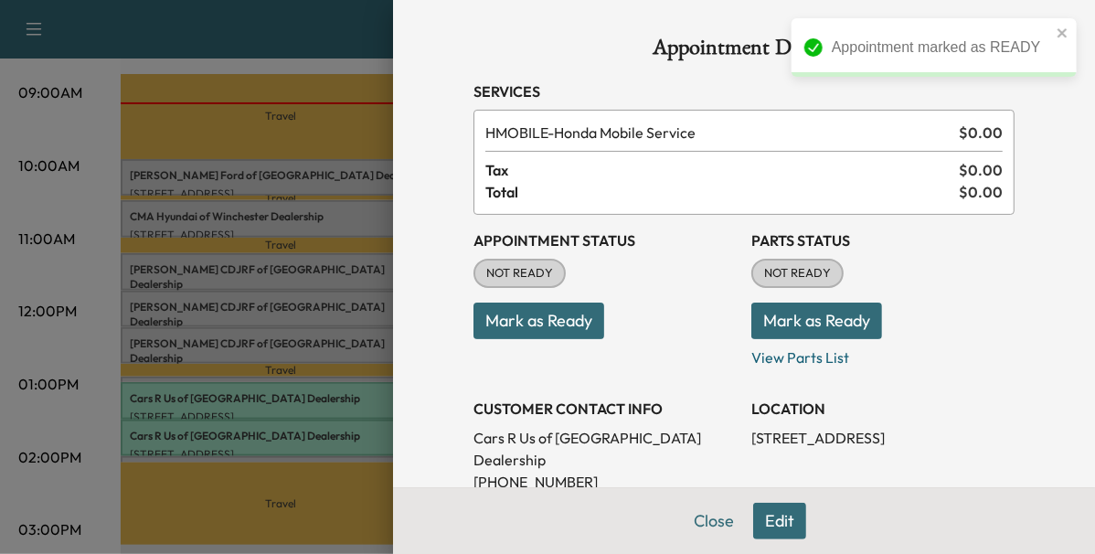
scroll to position [196, 0]
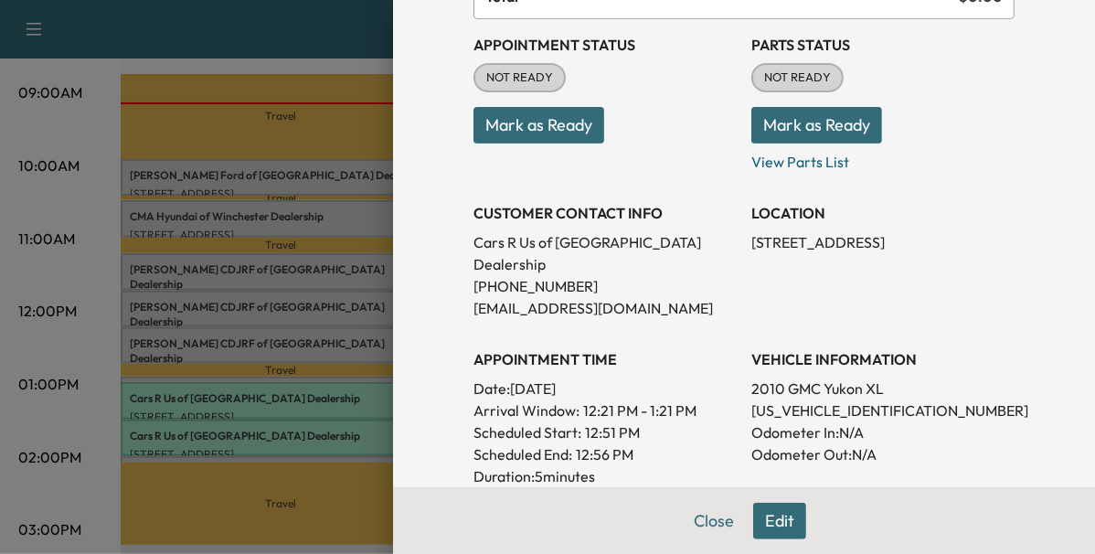
click at [798, 400] on p "[US_VEHICLE_IDENTIFICATION_NUMBER]" at bounding box center [883, 411] width 263 height 22
copy p "[US_VEHICLE_IDENTIFICATION_NUMBER]"
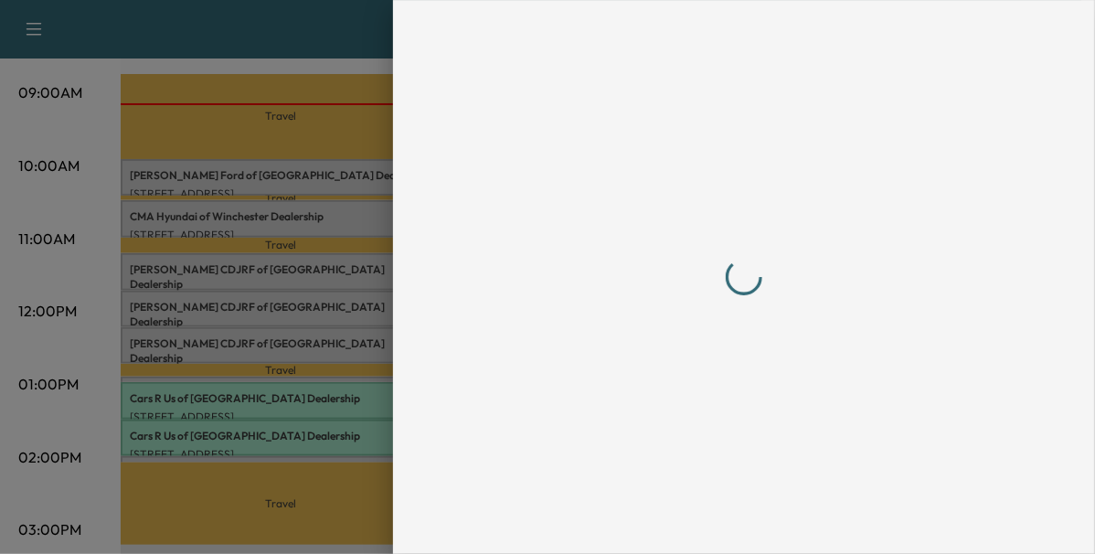
scroll to position [0, 0]
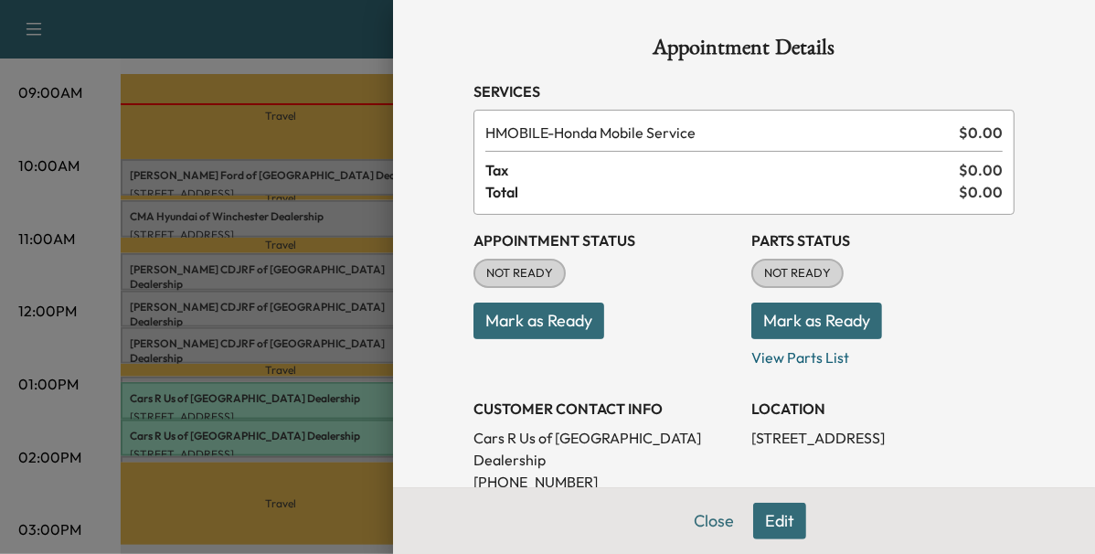
click at [551, 321] on button "Mark as Ready" at bounding box center [539, 321] width 131 height 37
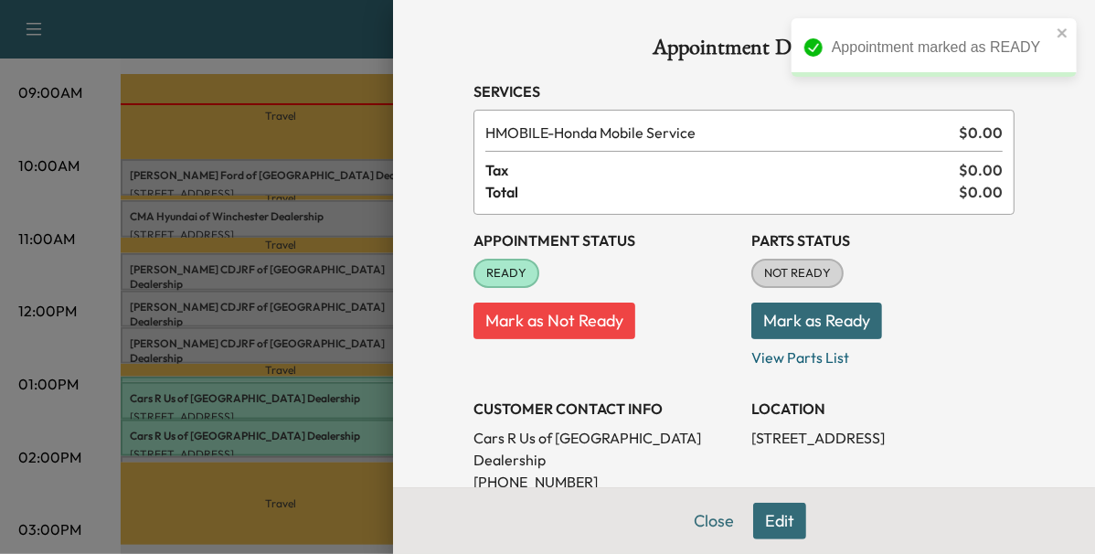
click at [329, 335] on div at bounding box center [547, 277] width 1095 height 554
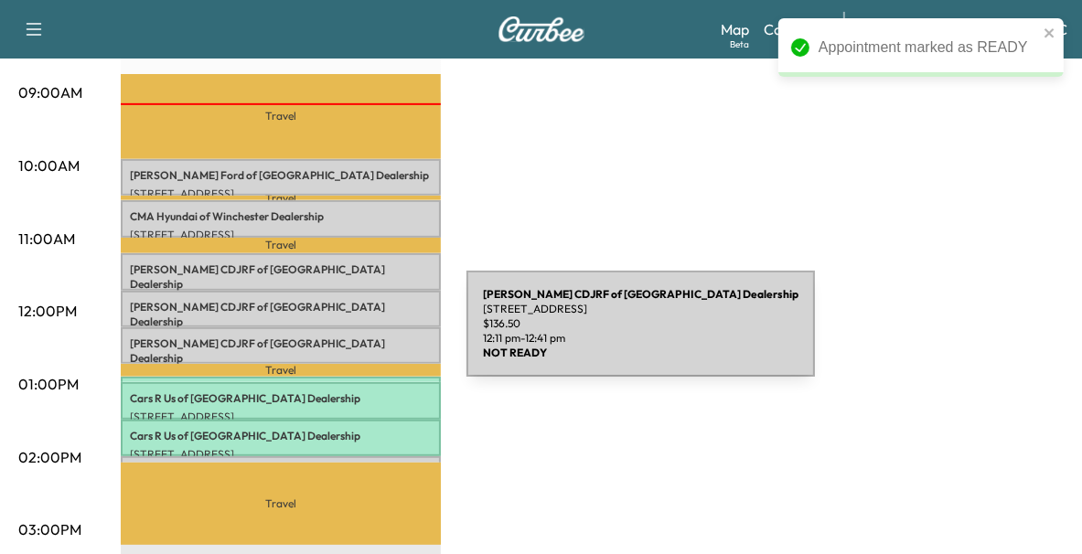
click at [329, 337] on p "[PERSON_NAME] CDJRF of Winchester Dealership" at bounding box center [281, 351] width 302 height 29
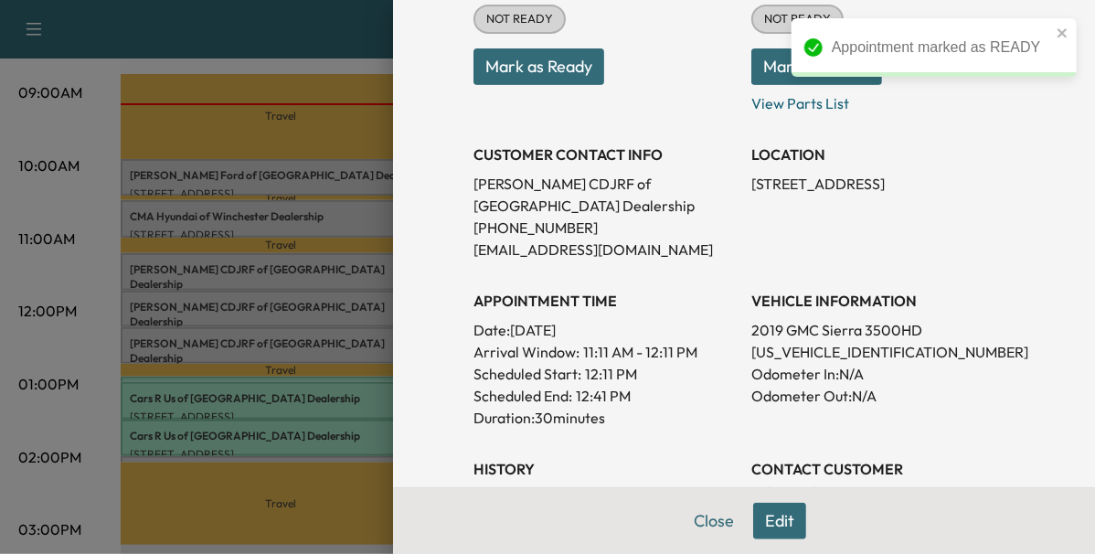
scroll to position [255, 0]
click at [786, 356] on p "[US_VEHICLE_IDENTIFICATION_NUMBER]" at bounding box center [883, 351] width 263 height 22
copy p "[US_VEHICLE_IDENTIFICATION_NUMBER]"
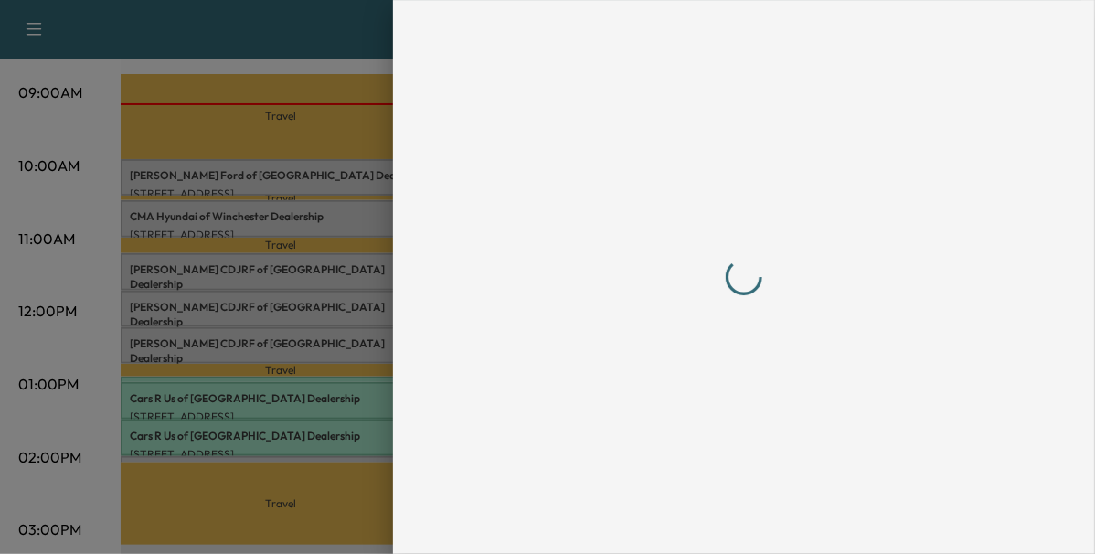
scroll to position [0, 0]
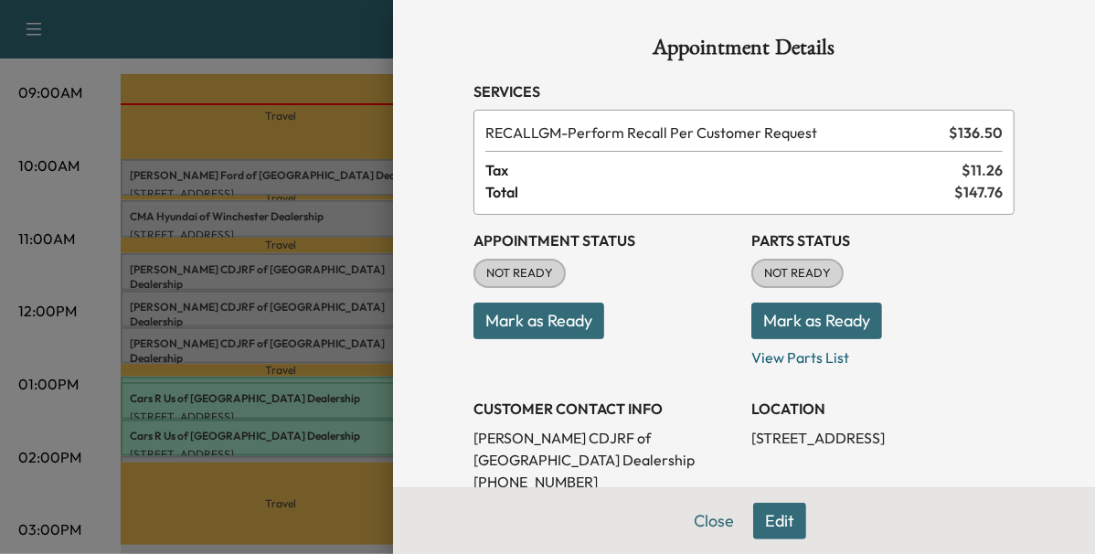
click at [559, 322] on button "Mark as Ready" at bounding box center [539, 321] width 131 height 37
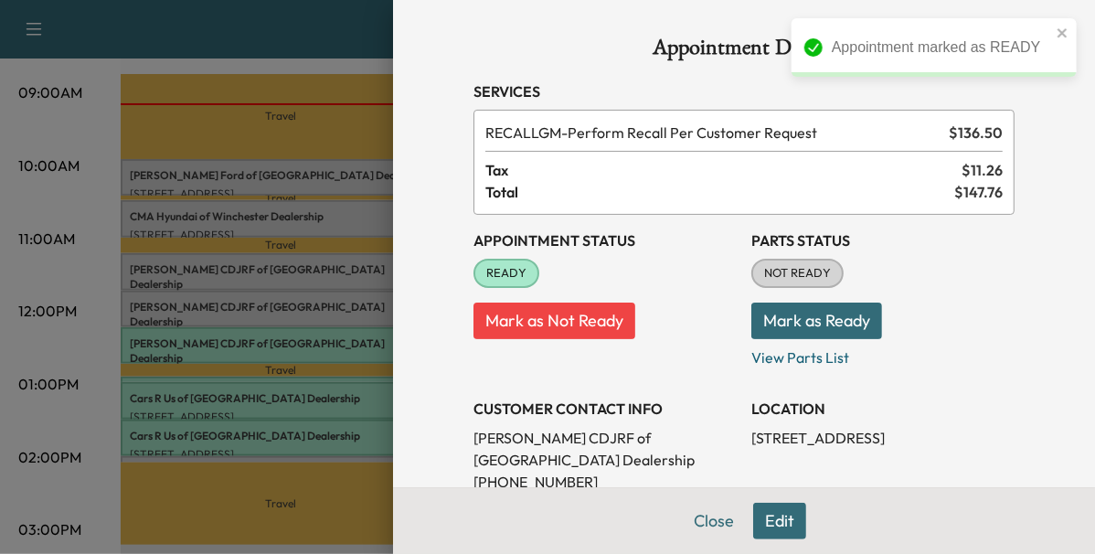
click at [322, 316] on div at bounding box center [547, 277] width 1095 height 554
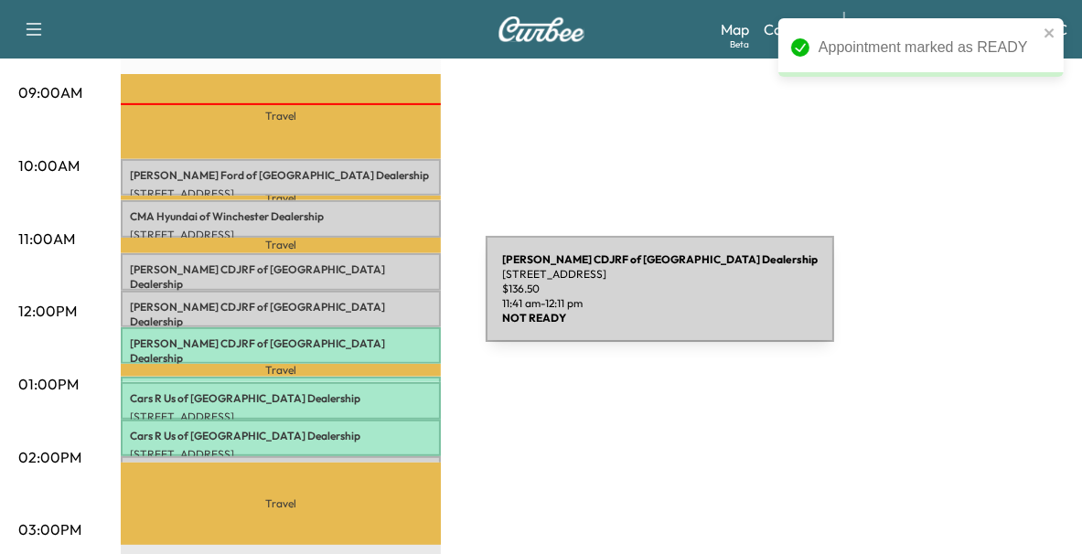
click at [348, 300] on p "[PERSON_NAME] CDJRF of Winchester Dealership" at bounding box center [281, 314] width 302 height 29
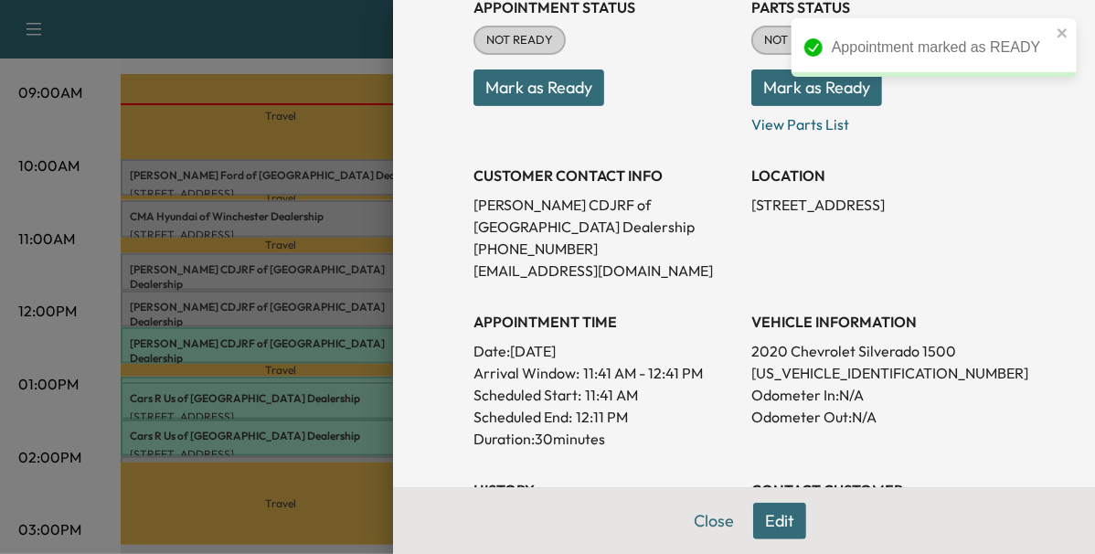
scroll to position [234, 0]
click at [791, 374] on p "[US_VEHICLE_IDENTIFICATION_NUMBER]" at bounding box center [883, 372] width 263 height 22
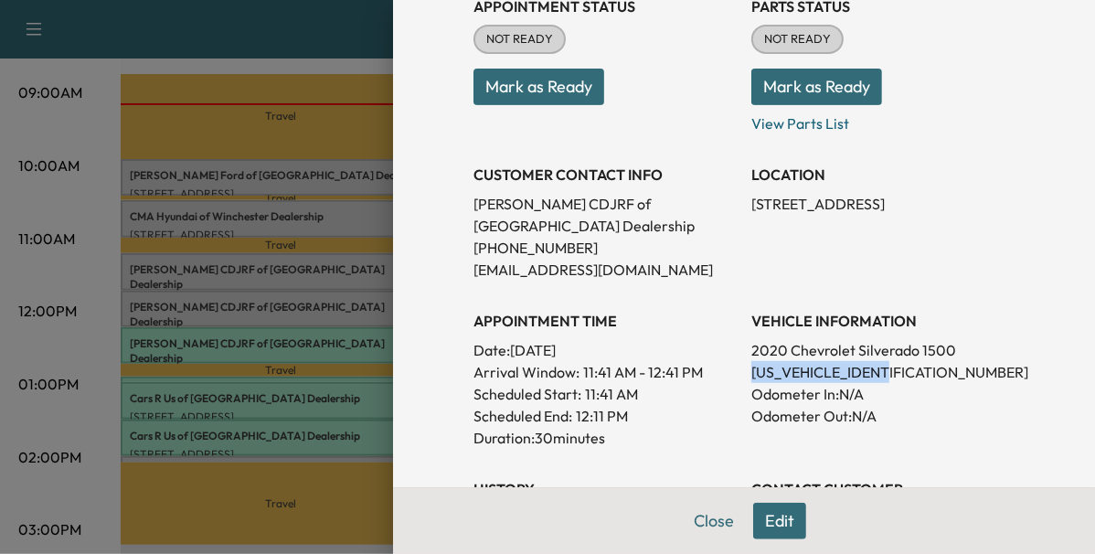
copy p "[US_VEHICLE_IDENTIFICATION_NUMBER]"
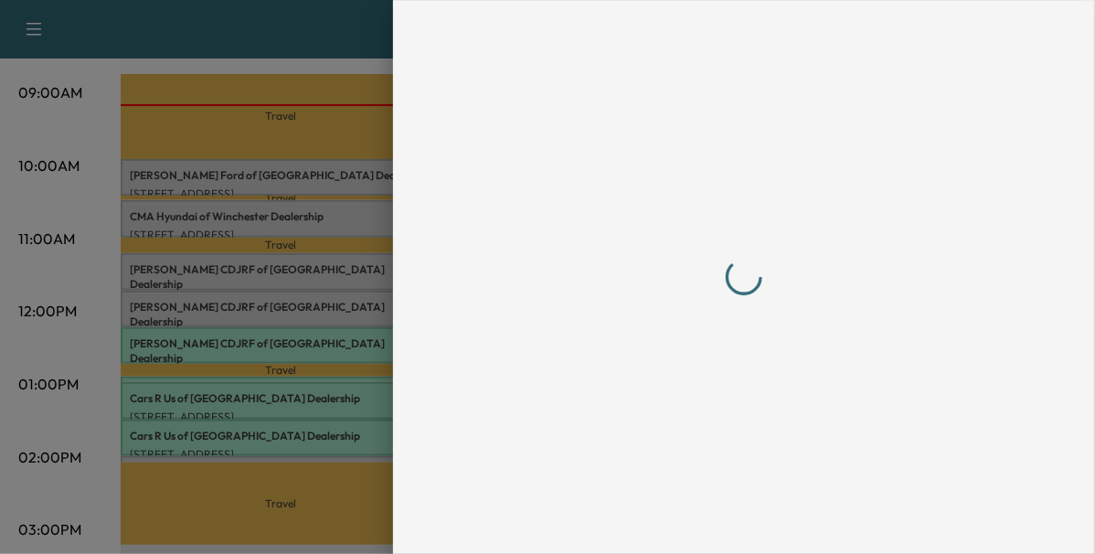
scroll to position [0, 0]
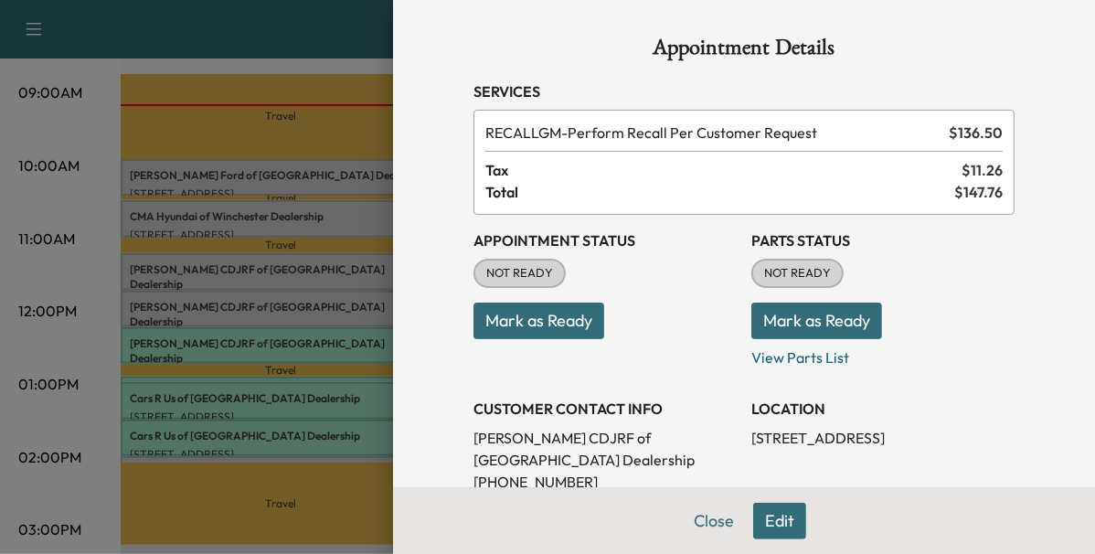
click at [529, 331] on button "Mark as Ready" at bounding box center [539, 321] width 131 height 37
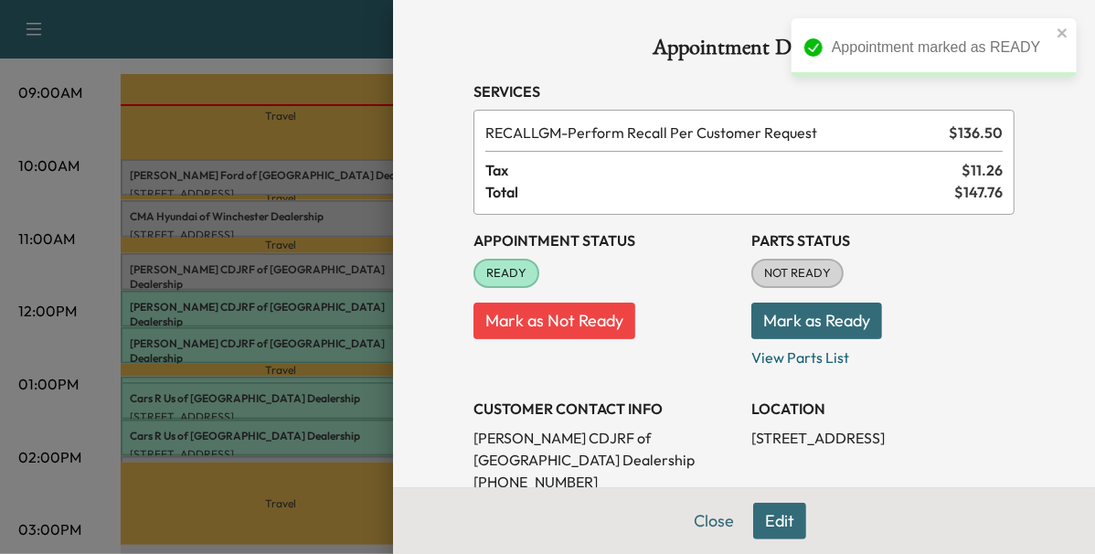
click at [289, 272] on div at bounding box center [547, 277] width 1095 height 554
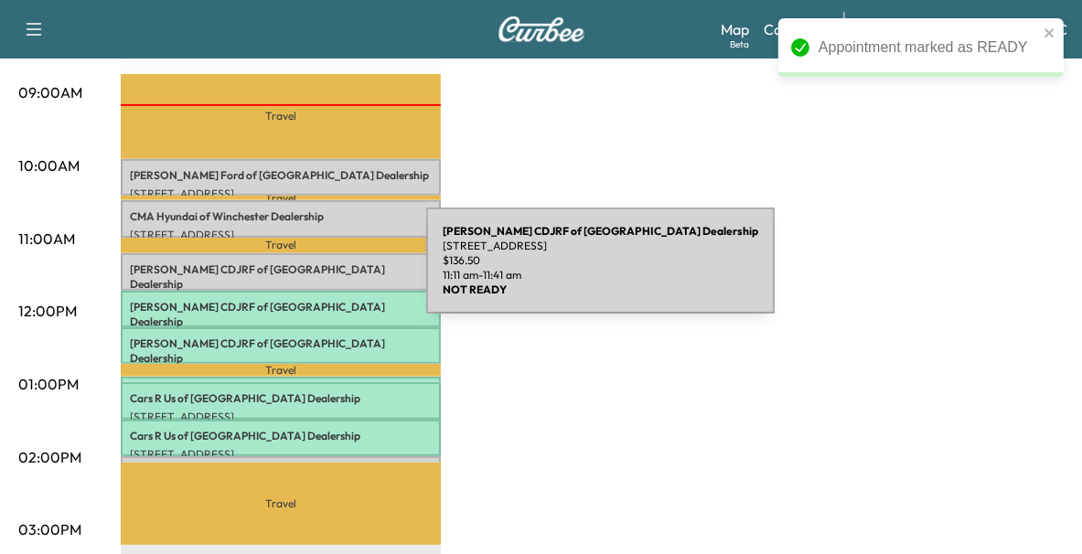
click at [289, 272] on div "[PERSON_NAME] CDJRF of Winchester Dealership [STREET_ADDRESS] $ 136.50 11:11 am…" at bounding box center [281, 271] width 320 height 37
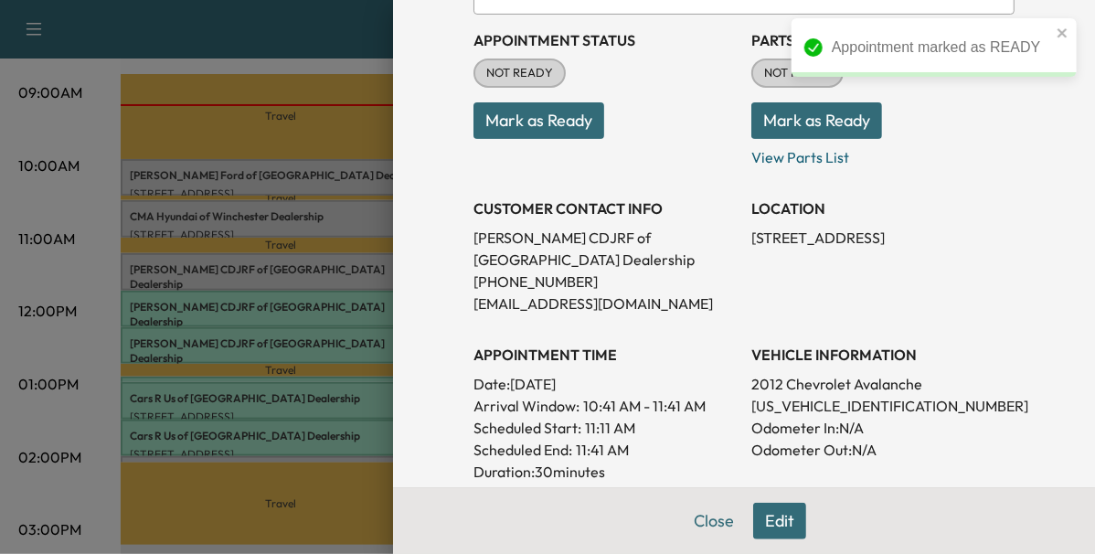
scroll to position [205, 0]
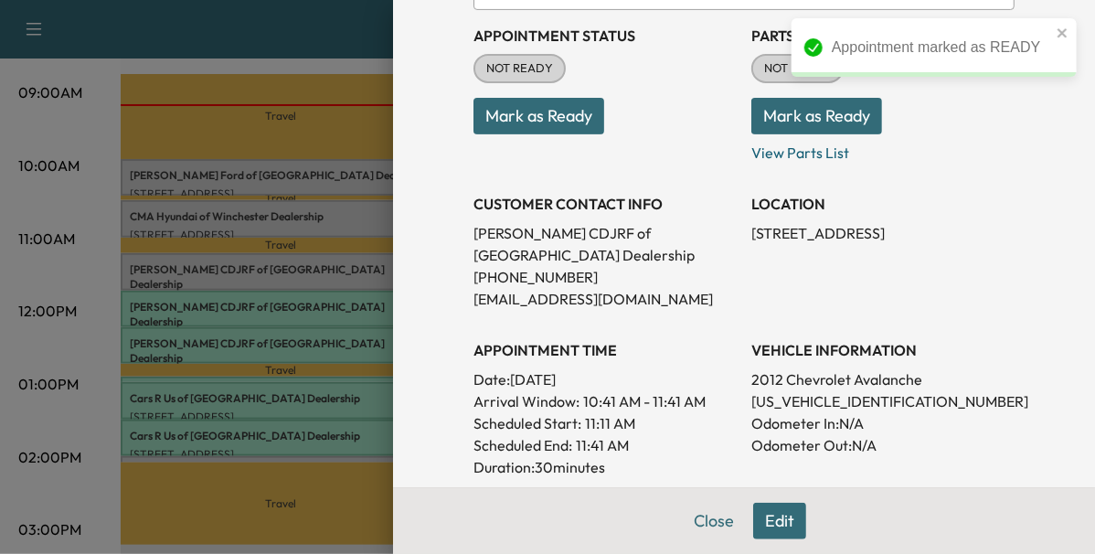
click at [788, 403] on p "[US_VEHICLE_IDENTIFICATION_NUMBER]" at bounding box center [883, 401] width 263 height 22
copy p "[US_VEHICLE_IDENTIFICATION_NUMBER]"
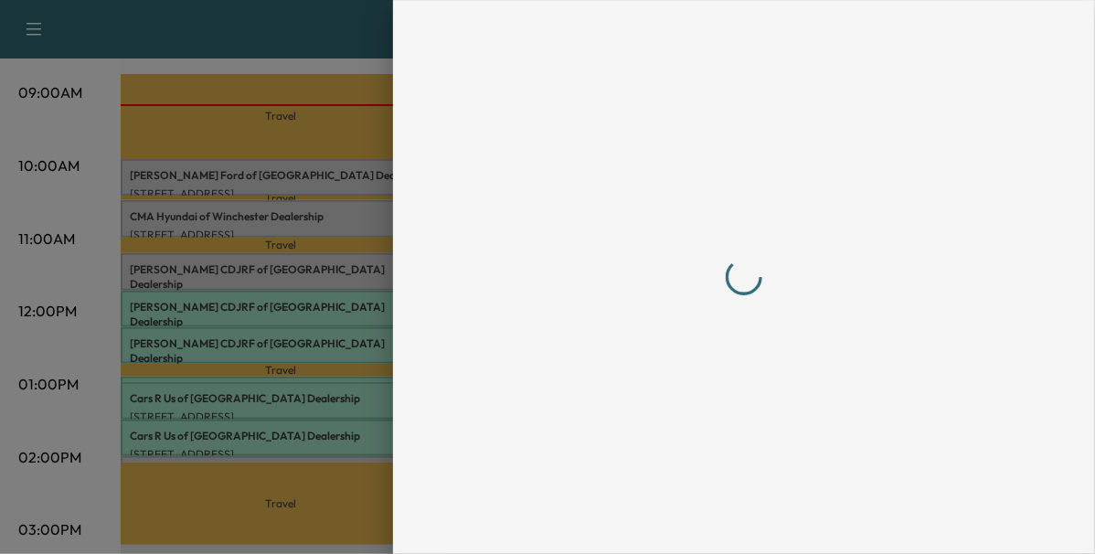
scroll to position [0, 0]
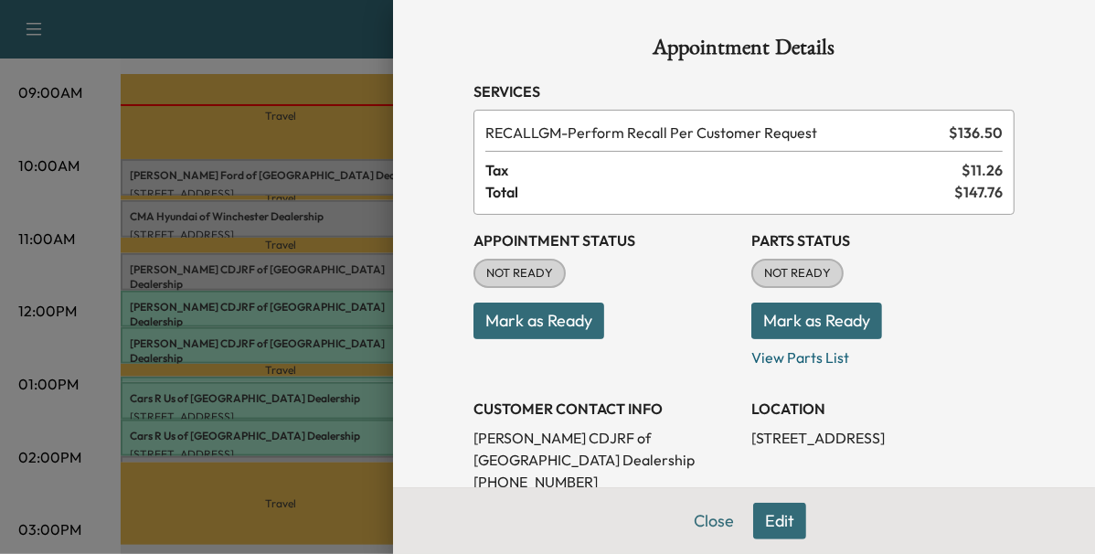
click at [566, 329] on button "Mark as Ready" at bounding box center [539, 321] width 131 height 37
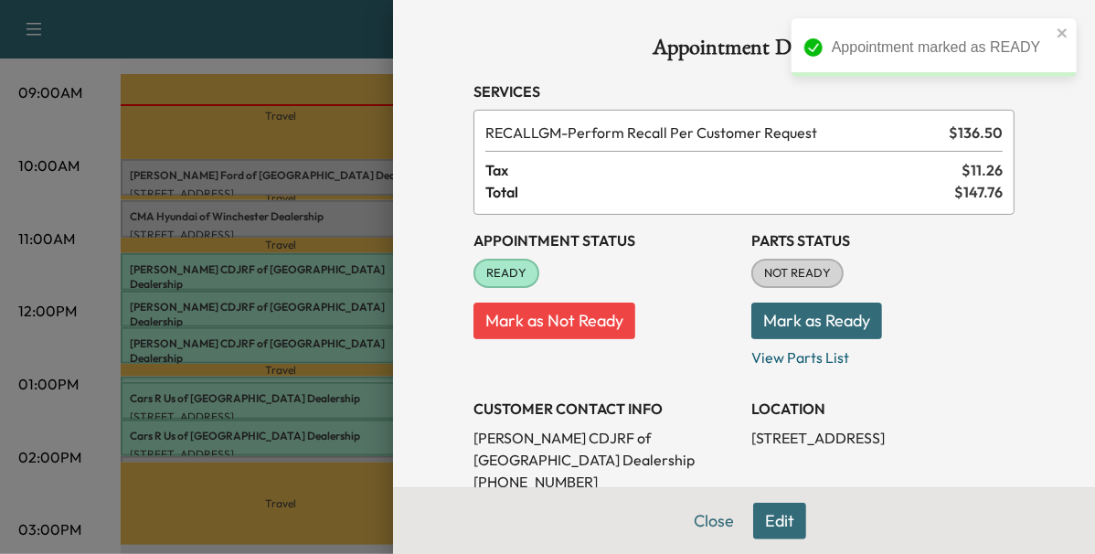
click at [219, 217] on div at bounding box center [547, 277] width 1095 height 554
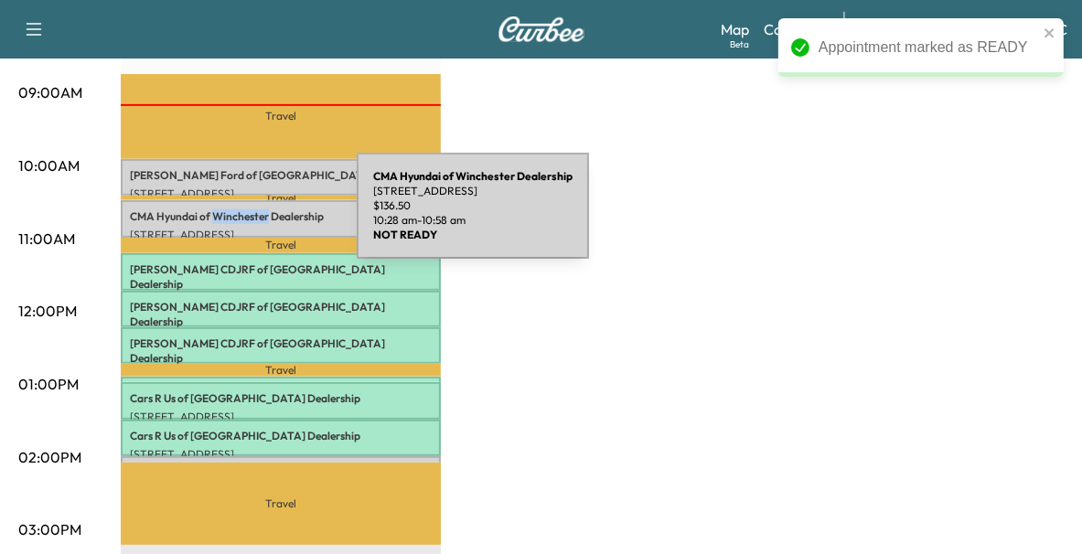
click at [219, 217] on p "CMA Hyundai of Winchester Dealership" at bounding box center [281, 216] width 302 height 15
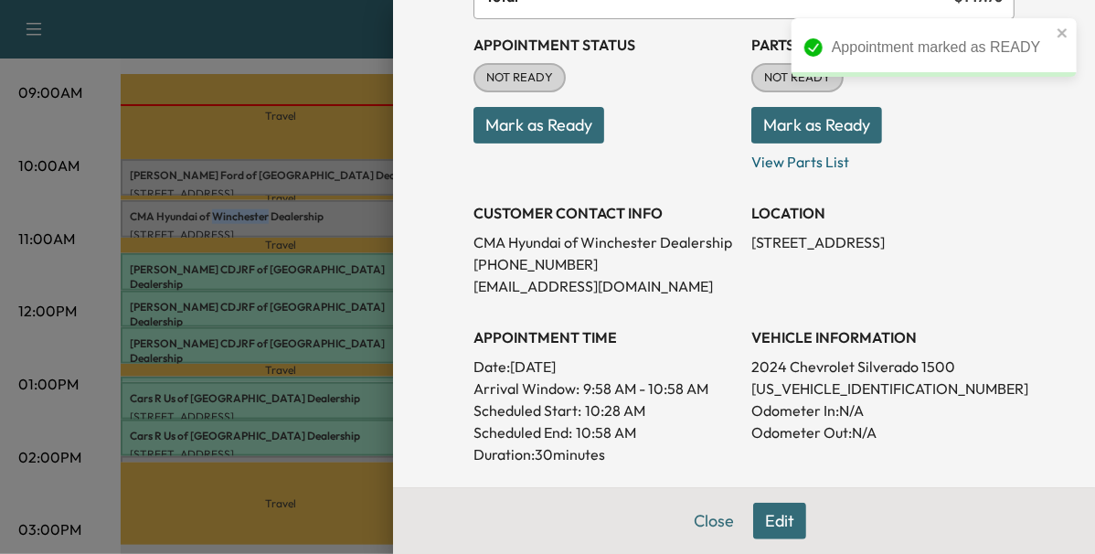
scroll to position [203, 0]
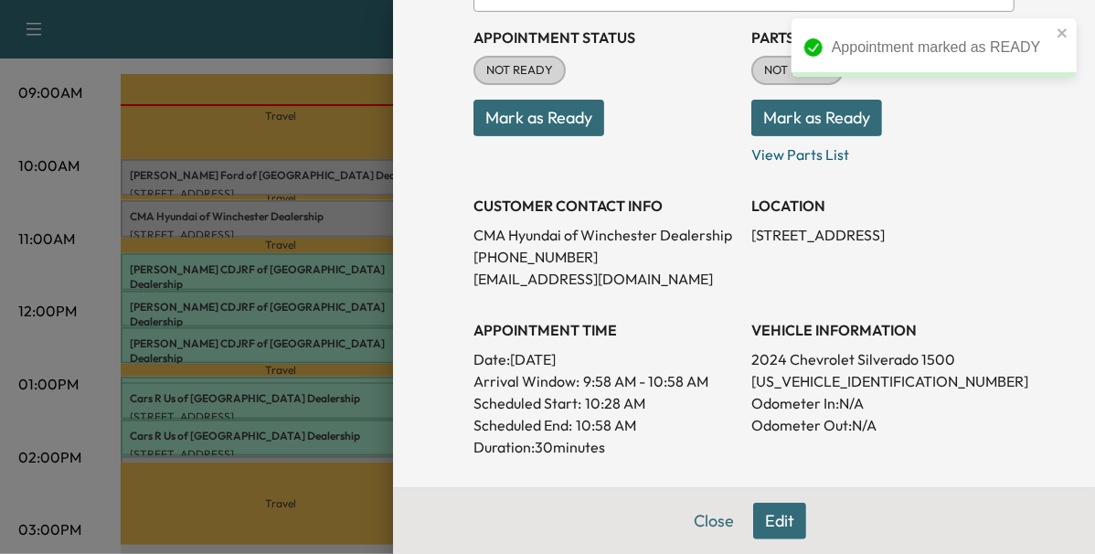
click at [779, 374] on p "[US_VEHICLE_IDENTIFICATION_NUMBER]" at bounding box center [883, 381] width 263 height 22
copy p "[US_VEHICLE_IDENTIFICATION_NUMBER]"
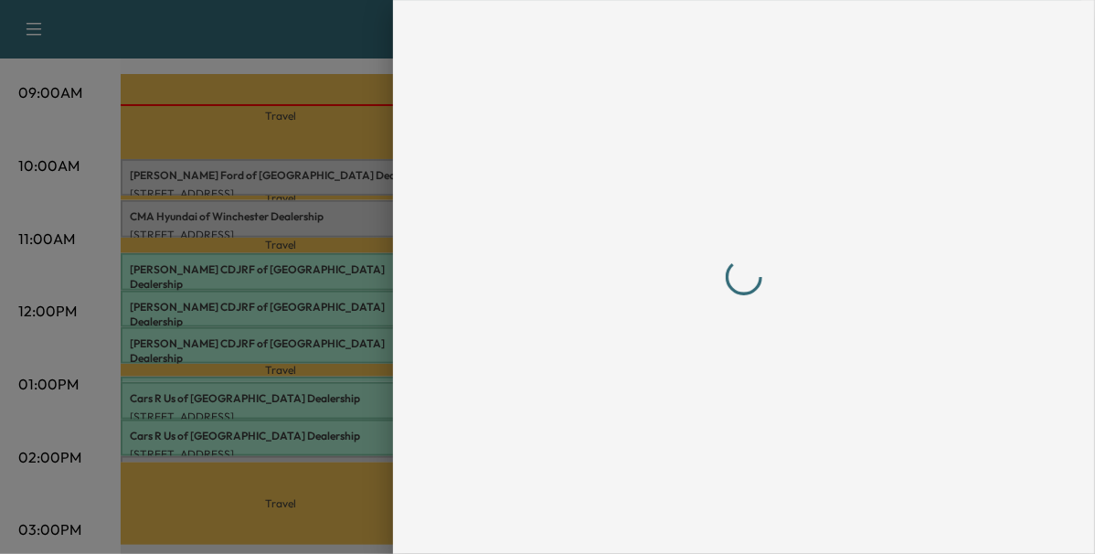
scroll to position [0, 0]
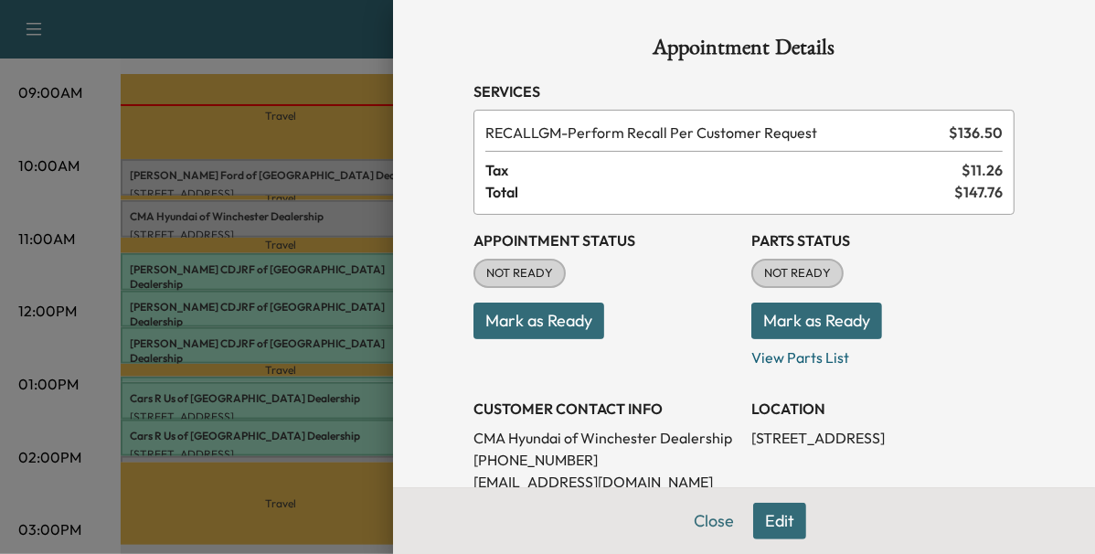
click at [527, 316] on button "Mark as Ready" at bounding box center [539, 321] width 131 height 37
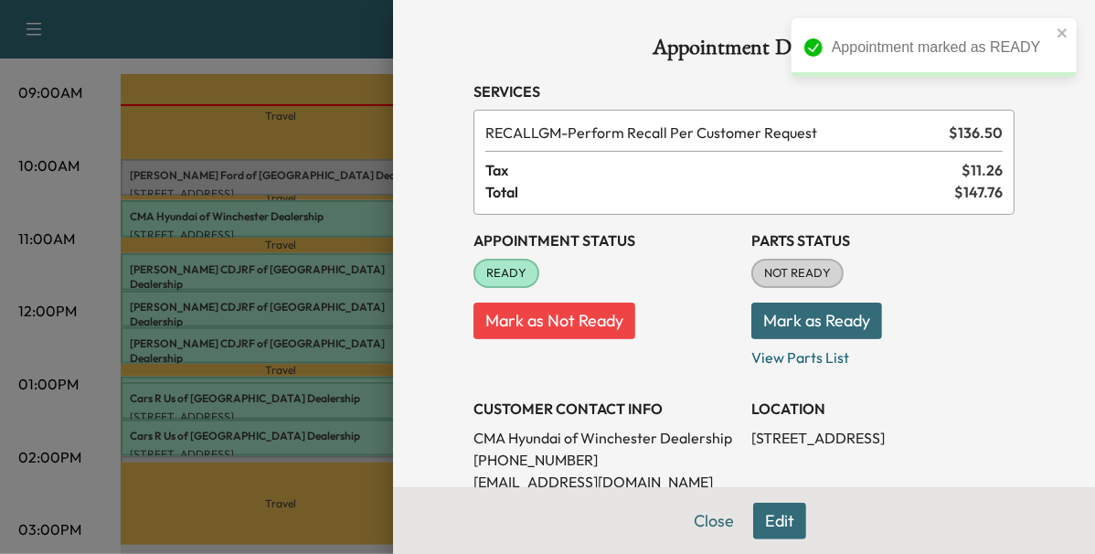
click at [329, 187] on div at bounding box center [547, 277] width 1095 height 554
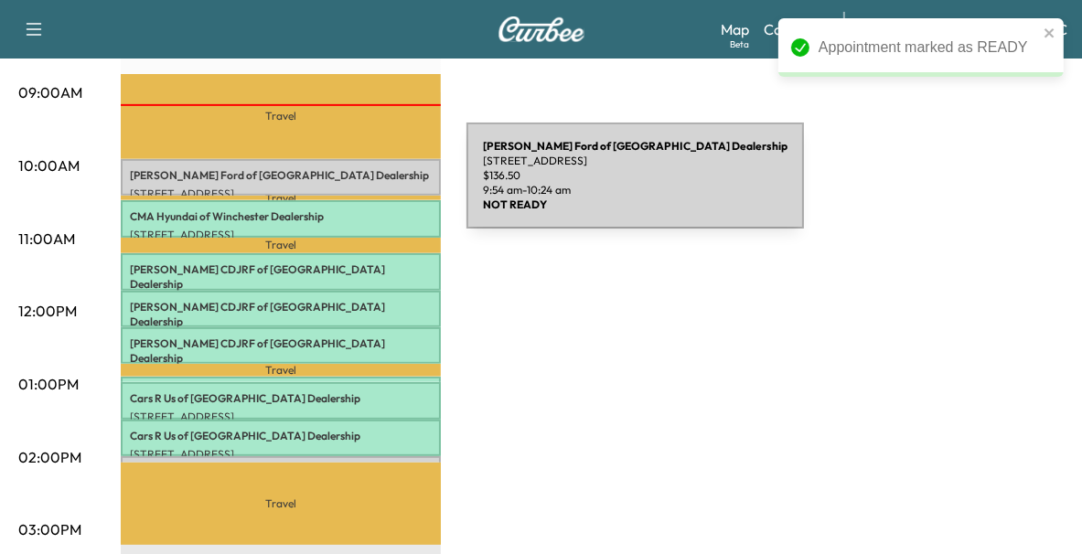
click at [329, 187] on p "[STREET_ADDRESS]" at bounding box center [281, 194] width 302 height 15
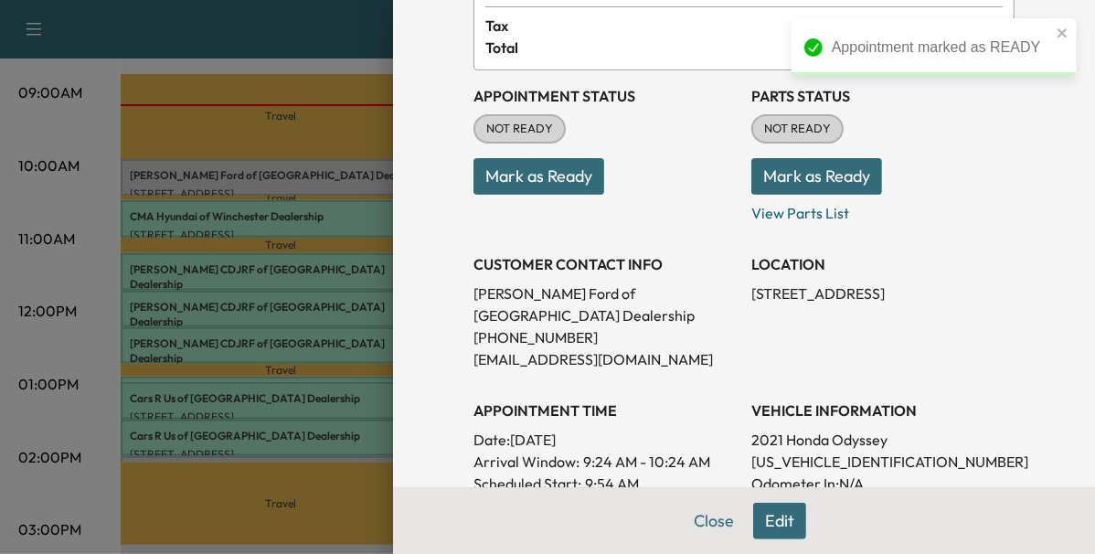
scroll to position [145, 0]
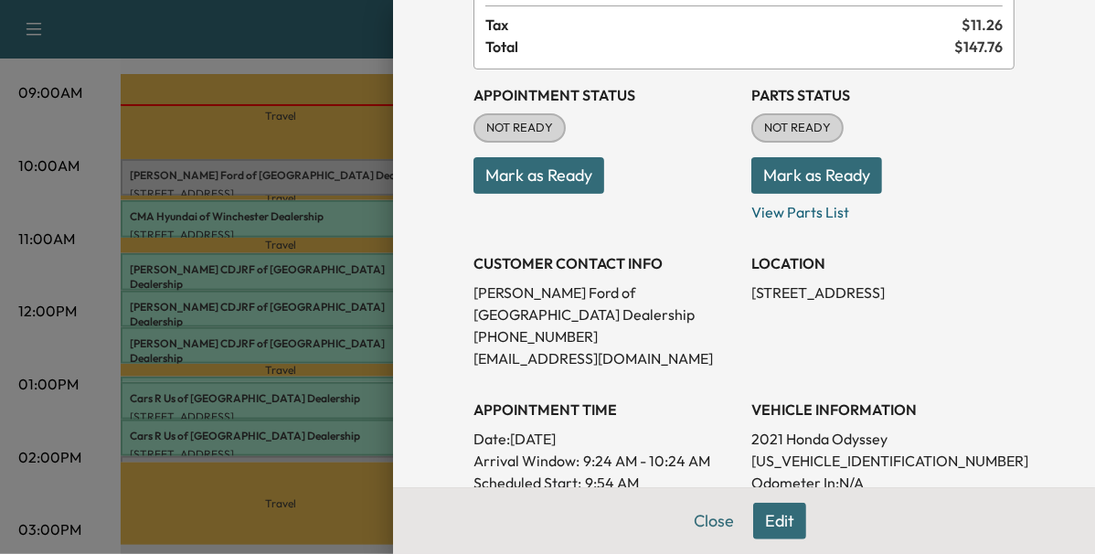
click at [805, 450] on p "[US_VEHICLE_IDENTIFICATION_NUMBER]" at bounding box center [883, 461] width 263 height 22
copy p "[US_VEHICLE_IDENTIFICATION_NUMBER]"
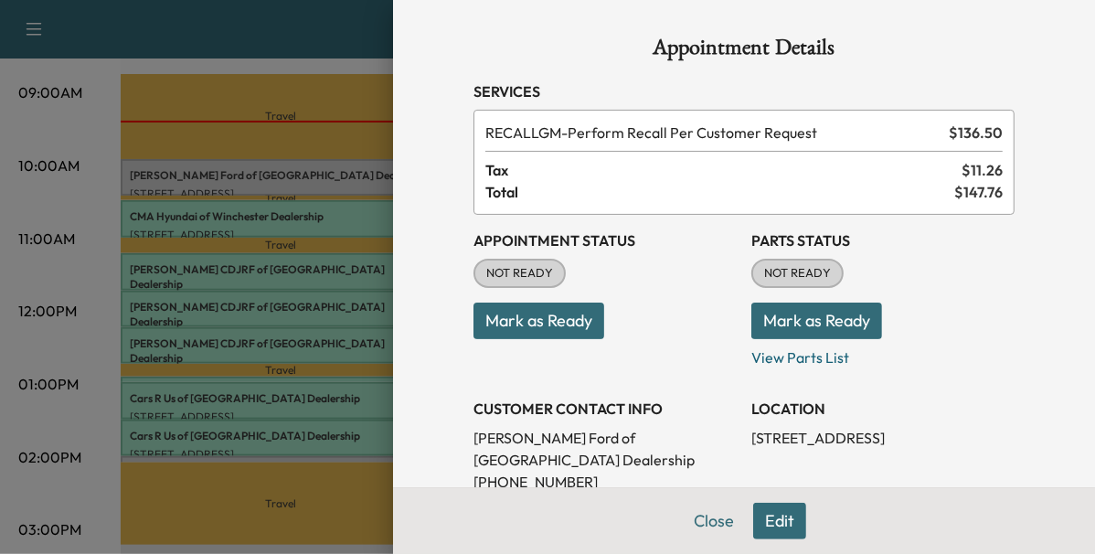
click at [548, 327] on button "Mark as Ready" at bounding box center [539, 321] width 131 height 37
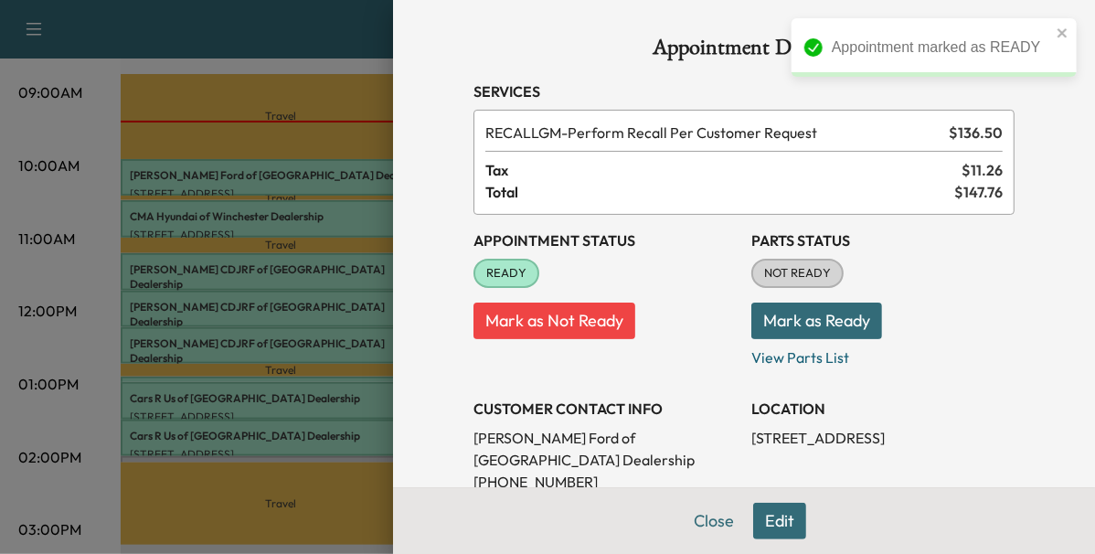
click at [313, 374] on div at bounding box center [547, 277] width 1095 height 554
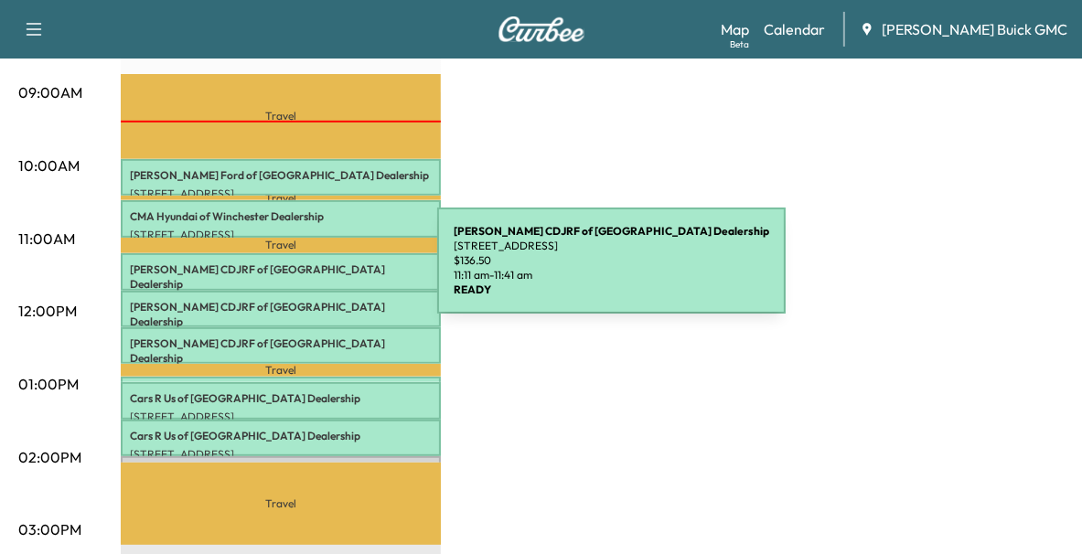
click at [300, 272] on div "[PERSON_NAME] CDJRF of Winchester Dealership [STREET_ADDRESS] $ 136.50 11:11 am…" at bounding box center [281, 271] width 320 height 37
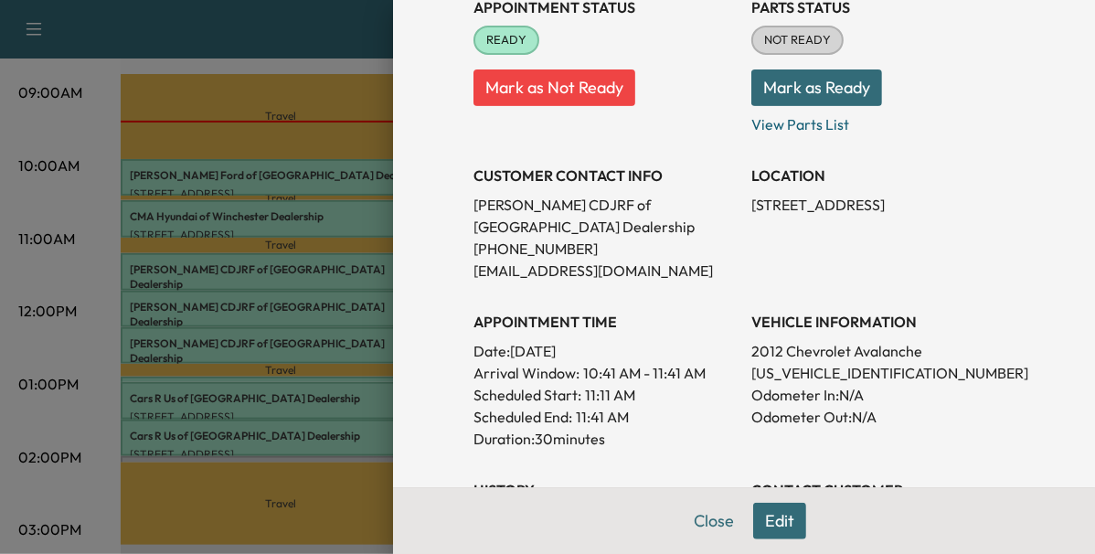
scroll to position [234, 0]
click at [322, 334] on div at bounding box center [547, 277] width 1095 height 554
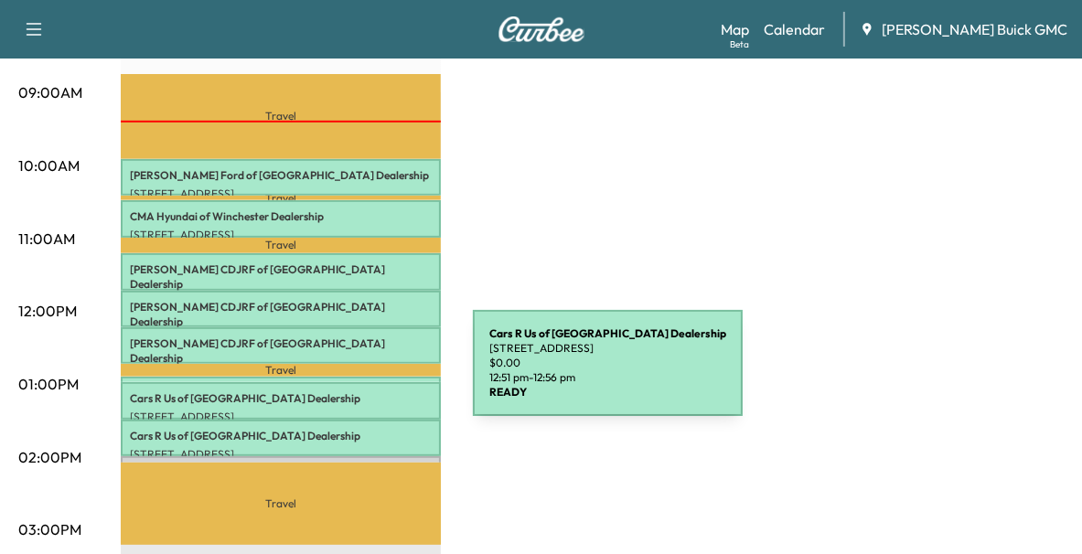
click at [336, 377] on div "Cars R Us of Winchester Dealership [STREET_ADDRESS] $ 0.00 12:51 pm - 12:56 pm" at bounding box center [281, 386] width 320 height 18
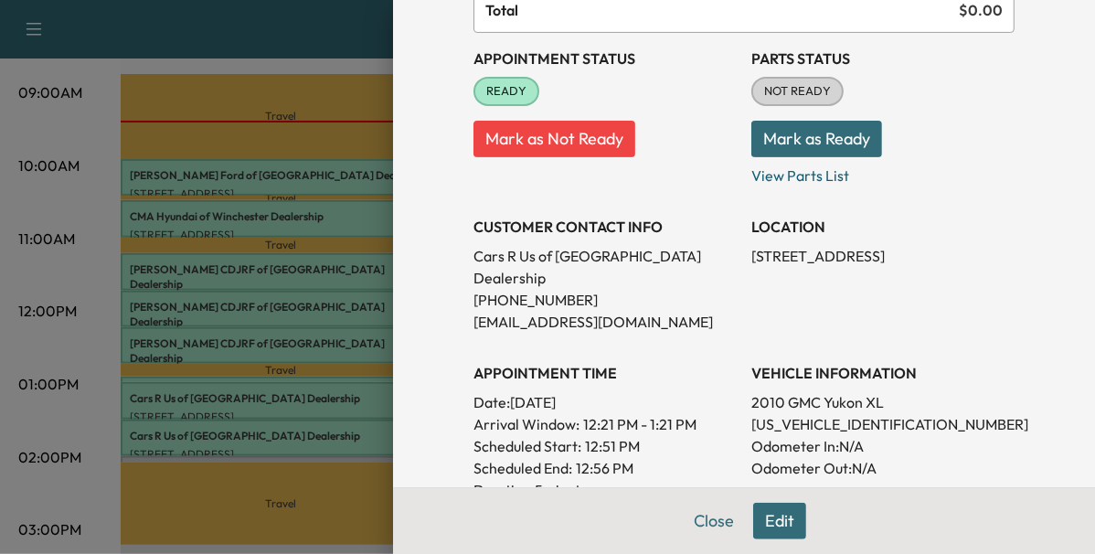
scroll to position [189, 0]
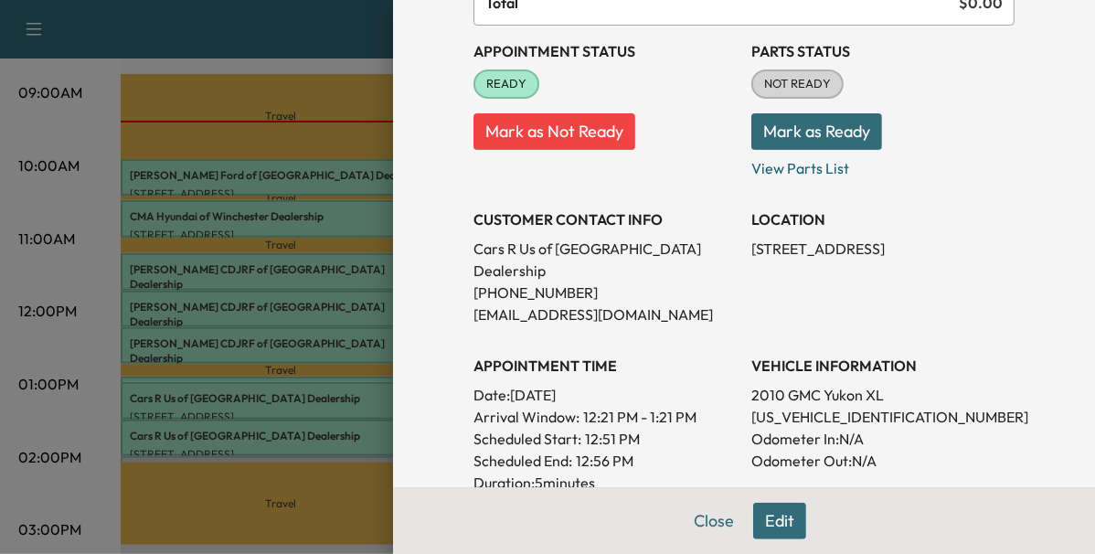
click at [288, 342] on div at bounding box center [547, 277] width 1095 height 554
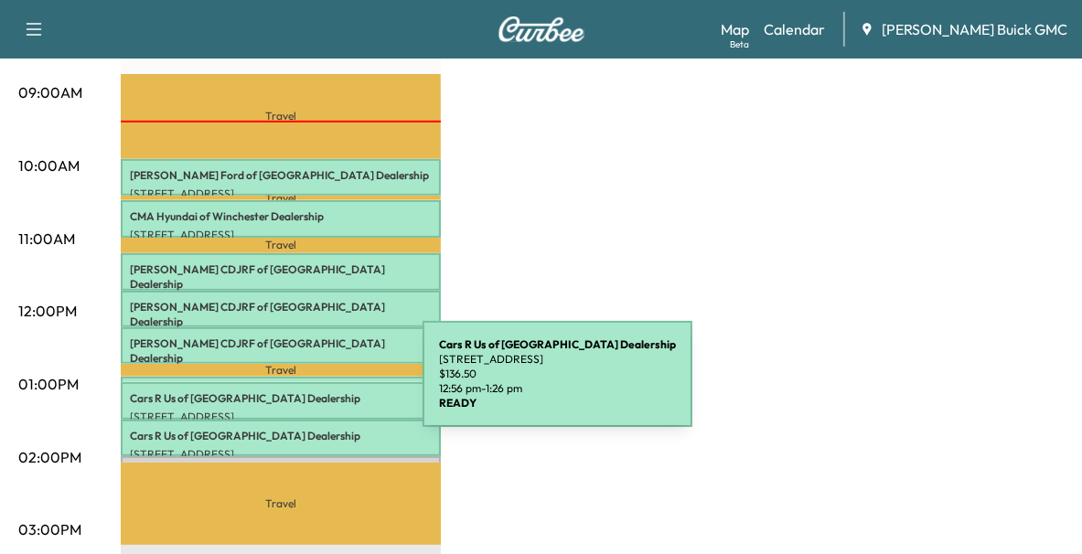
click at [285, 391] on p "Cars R Us of Winchester Dealership" at bounding box center [281, 398] width 302 height 15
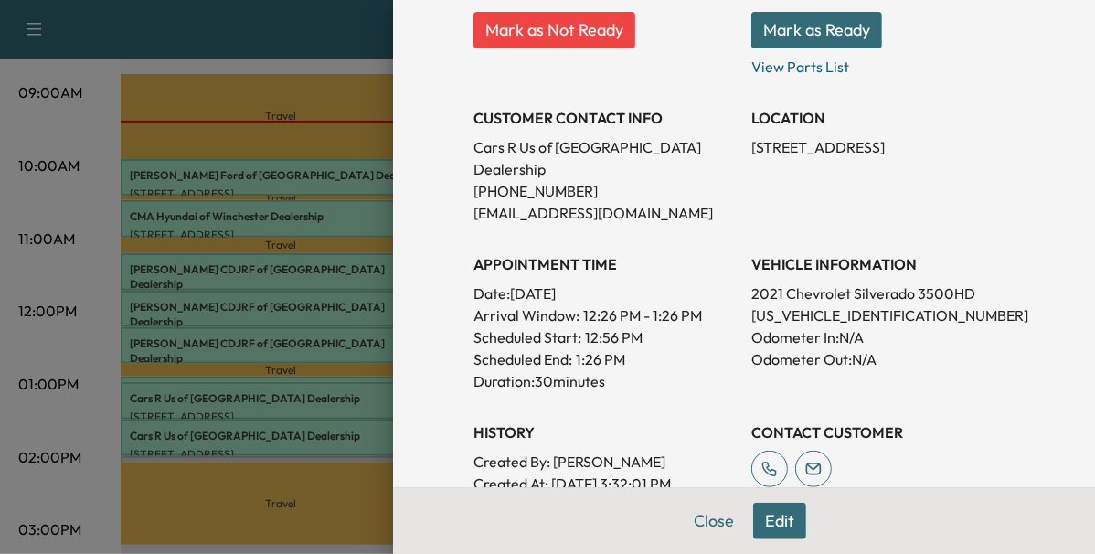
scroll to position [292, 0]
click at [275, 282] on div at bounding box center [547, 277] width 1095 height 554
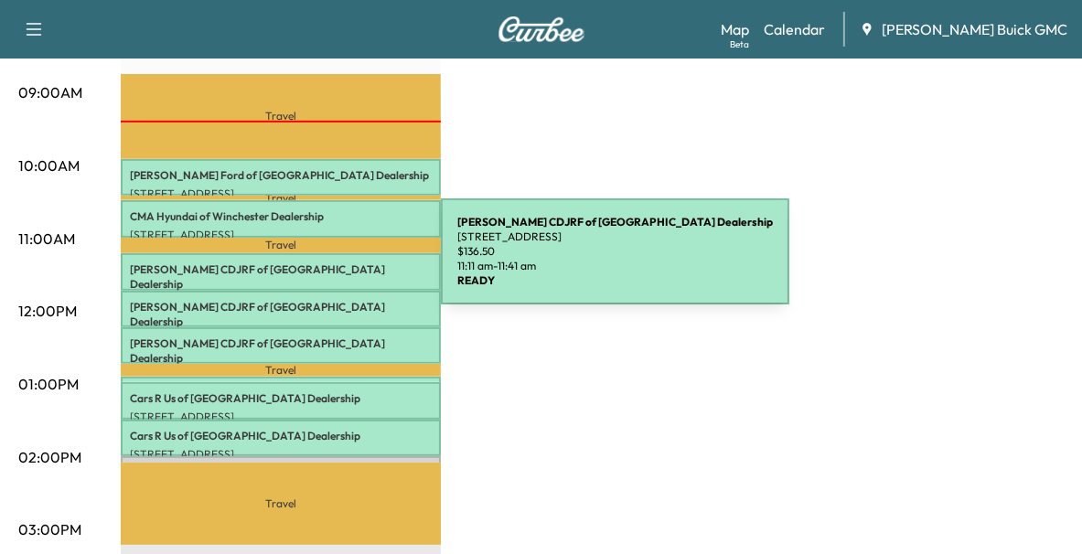
click at [304, 262] on p "[PERSON_NAME] CDJRF of Winchester Dealership" at bounding box center [281, 276] width 302 height 29
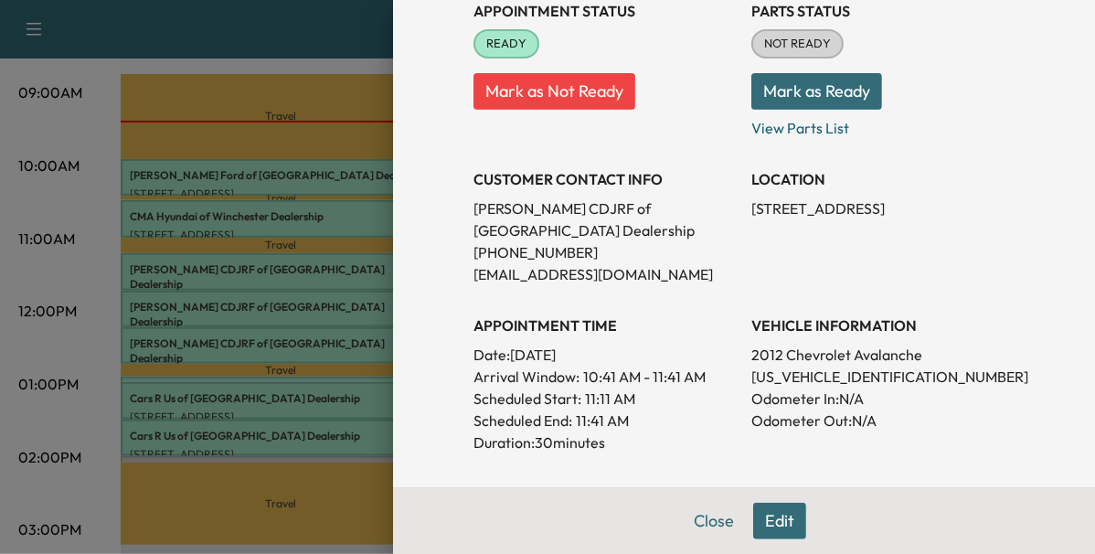
scroll to position [236, 0]
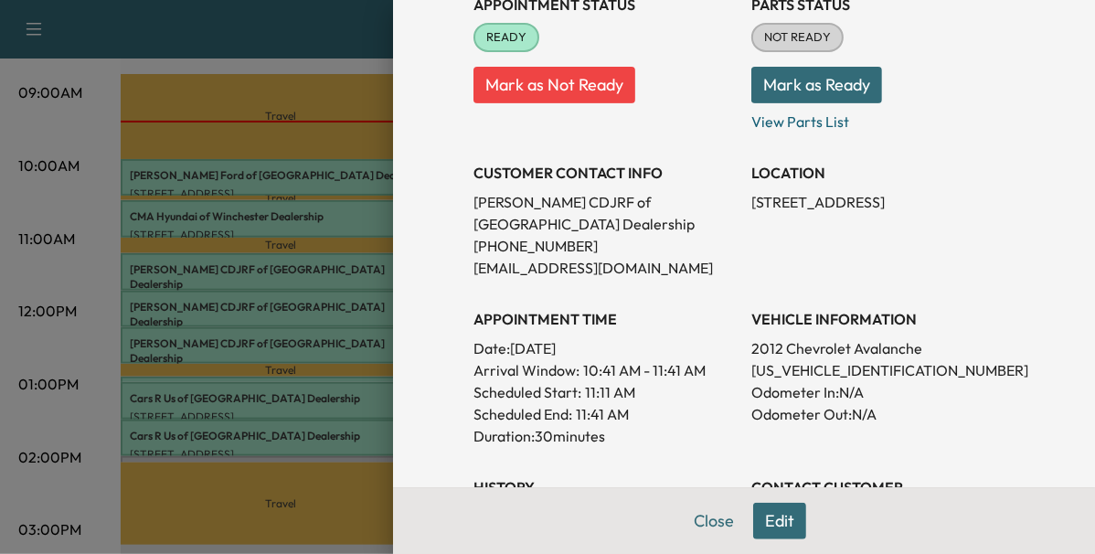
click at [308, 305] on div at bounding box center [547, 277] width 1095 height 554
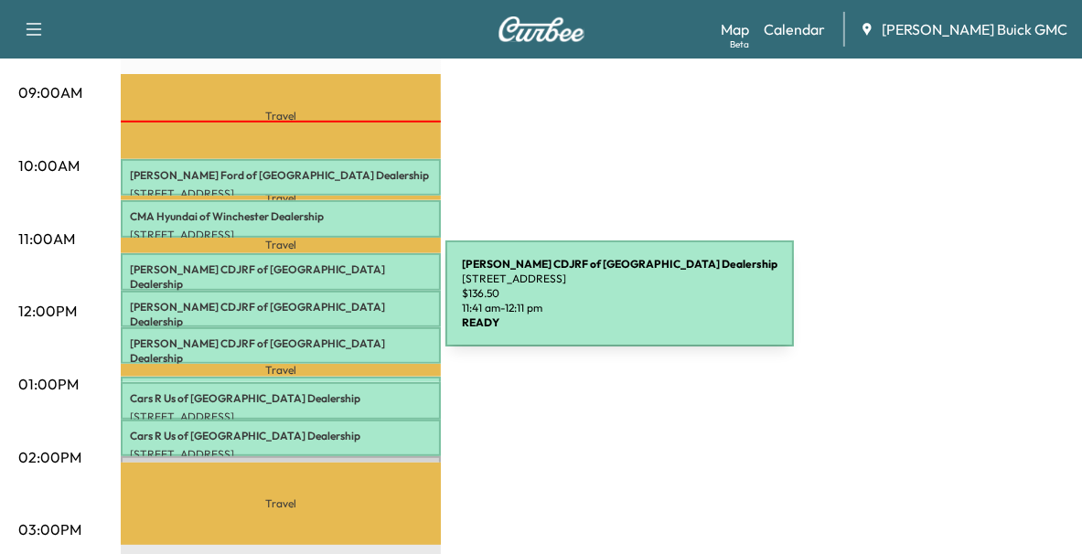
click at [308, 305] on p "[PERSON_NAME] CDJRF of Winchester Dealership" at bounding box center [281, 314] width 302 height 29
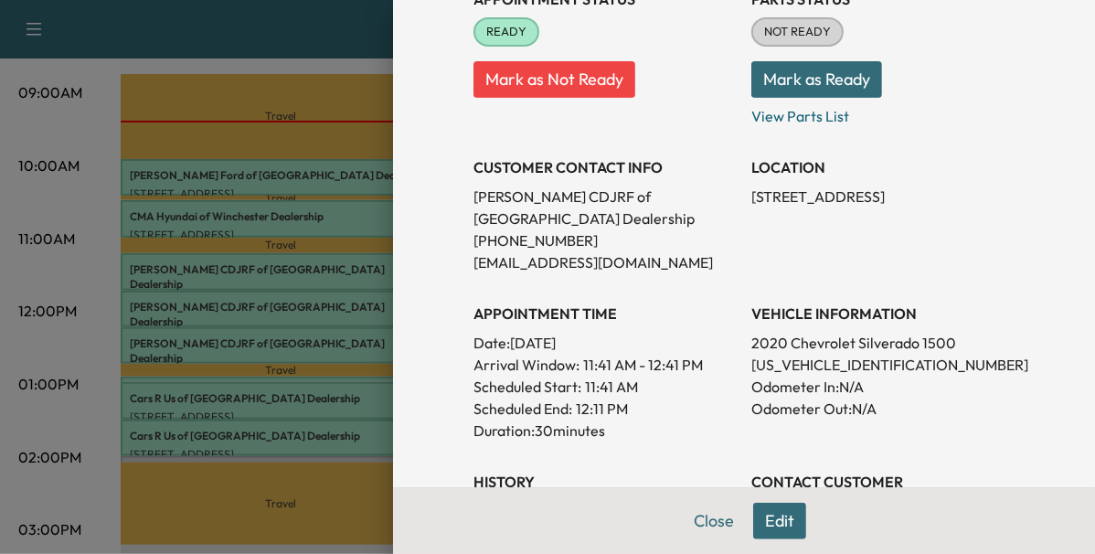
scroll to position [244, 0]
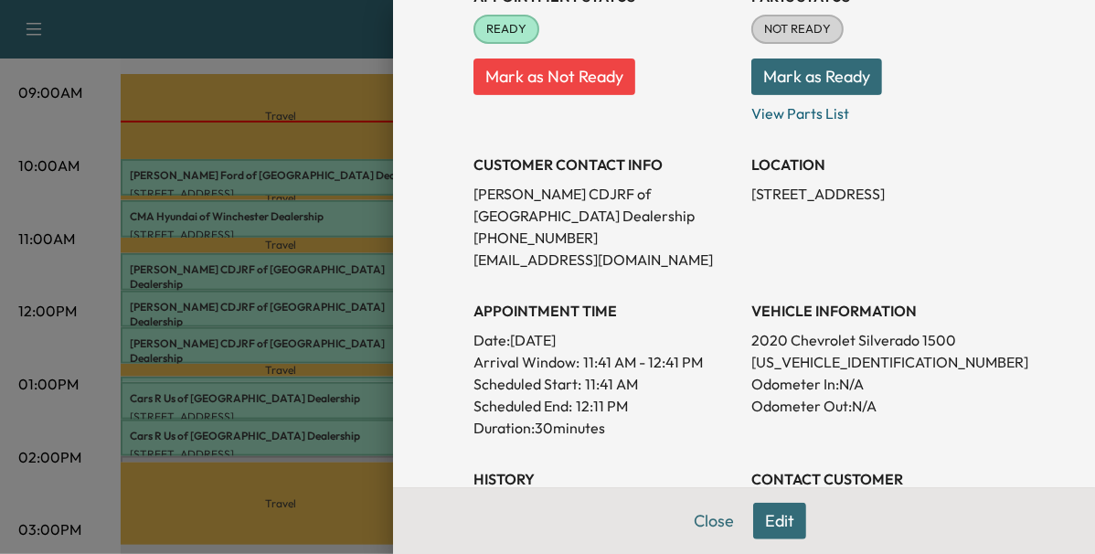
drag, startPoint x: 278, startPoint y: 314, endPoint x: 285, endPoint y: 344, distance: 31.1
click at [285, 344] on div at bounding box center [547, 277] width 1095 height 554
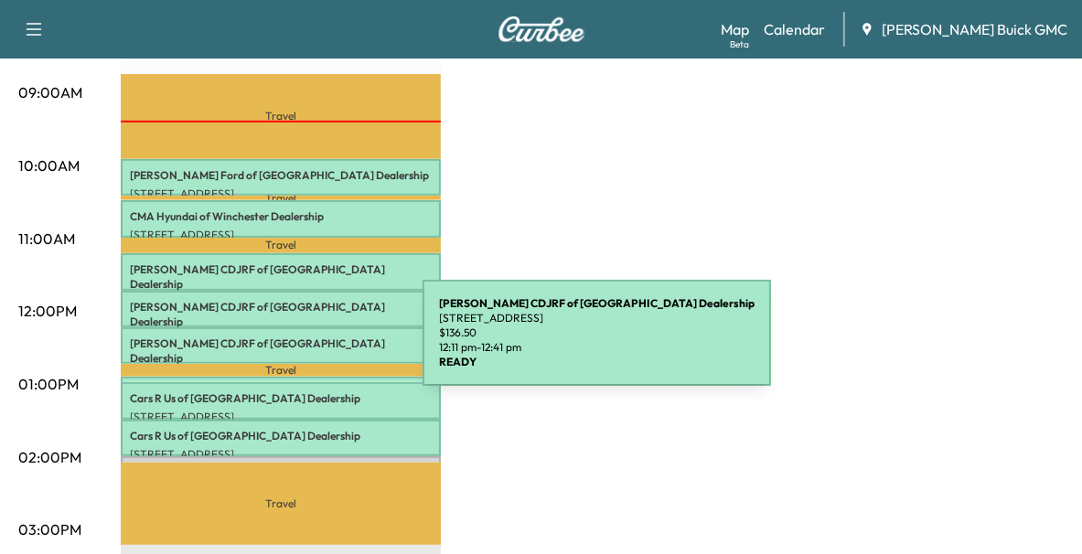
click at [285, 344] on div "[PERSON_NAME] CDJRF of Winchester Dealership [STREET_ADDRESS] $ 136.50 12:11 pm…" at bounding box center [281, 345] width 320 height 37
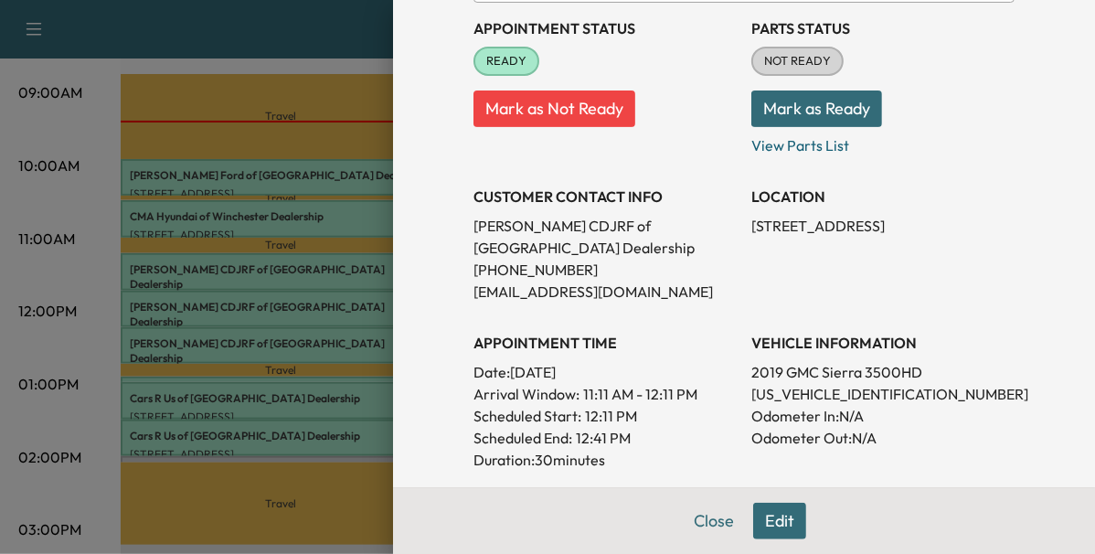
scroll to position [216, 0]
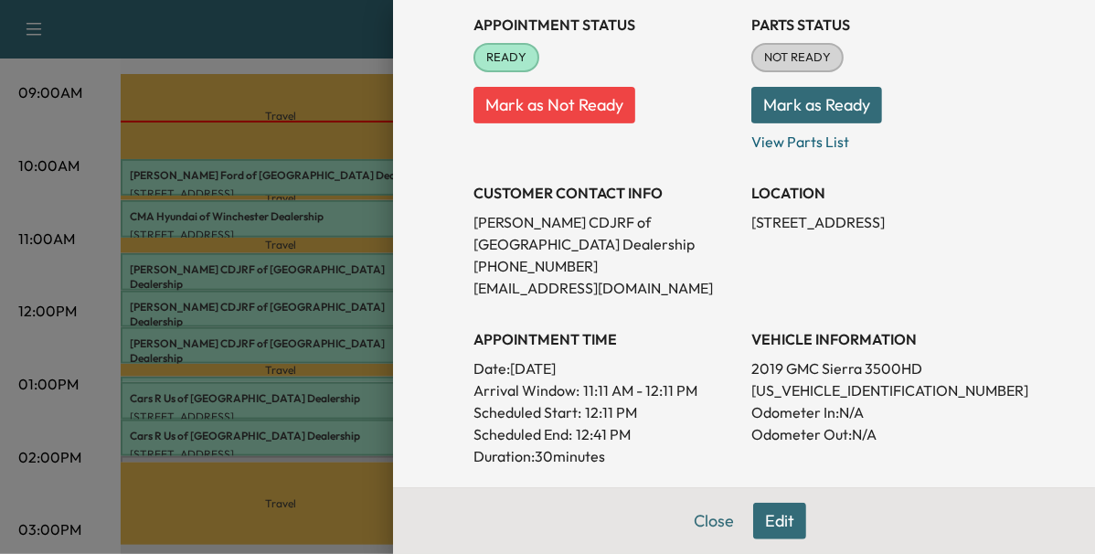
click at [838, 392] on p "[US_VEHICLE_IDENTIFICATION_NUMBER]" at bounding box center [883, 390] width 263 height 22
copy p "[US_VEHICLE_IDENTIFICATION_NUMBER]"
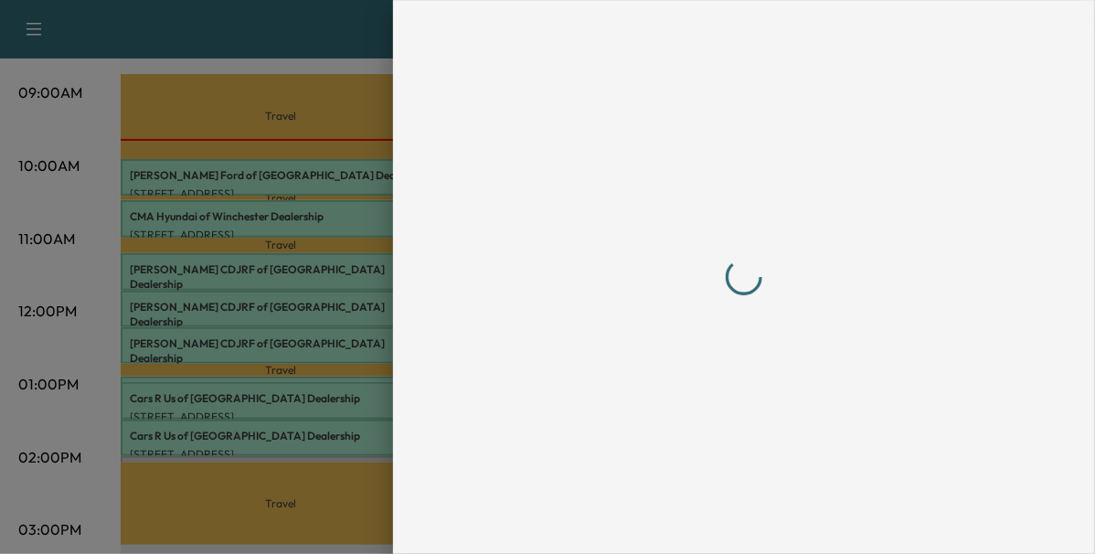
scroll to position [0, 0]
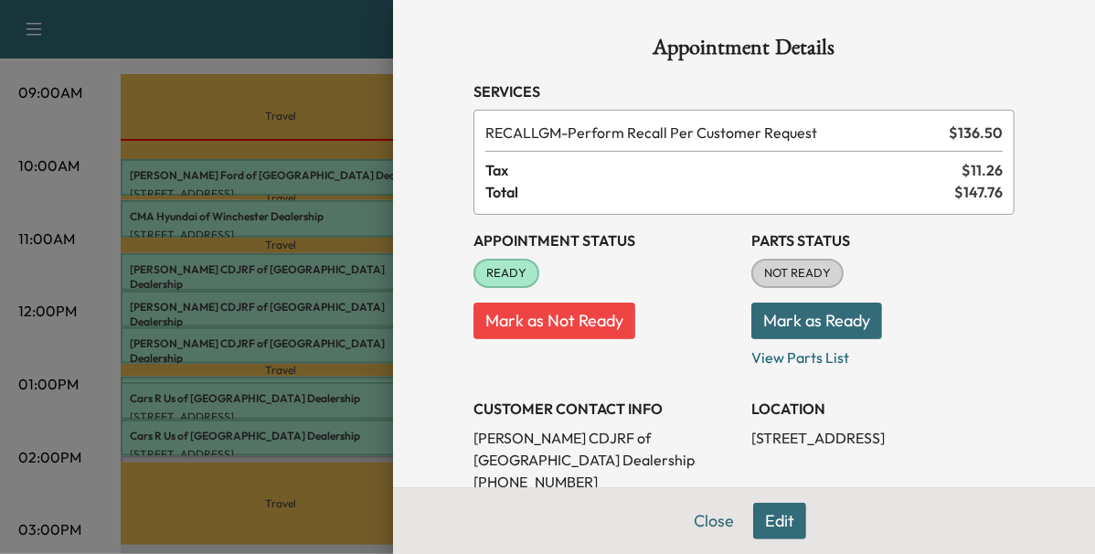
click at [337, 53] on div at bounding box center [547, 277] width 1095 height 554
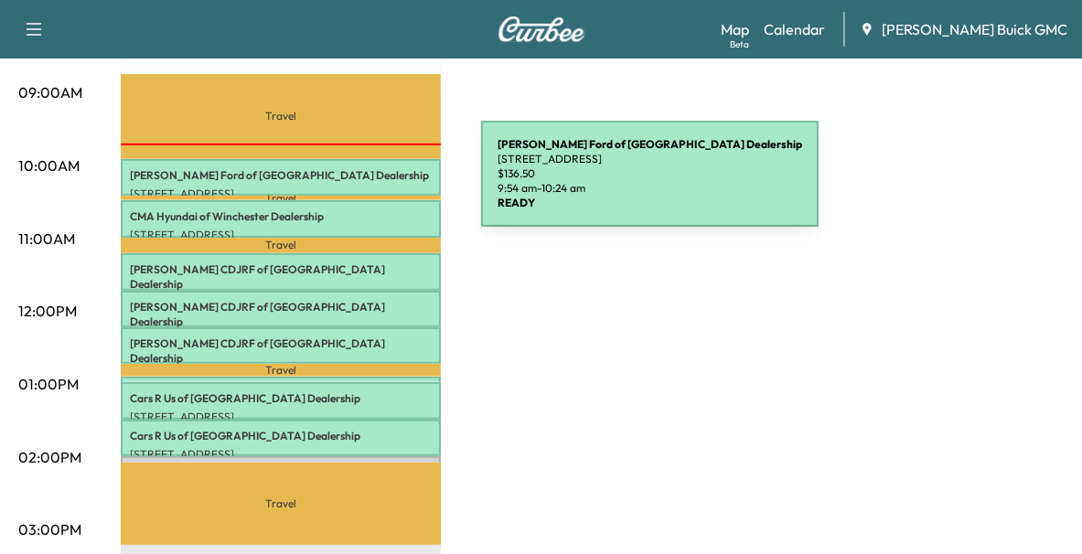
click at [344, 187] on p "[STREET_ADDRESS]" at bounding box center [281, 194] width 302 height 15
